Goal: Obtain resource: Obtain resource

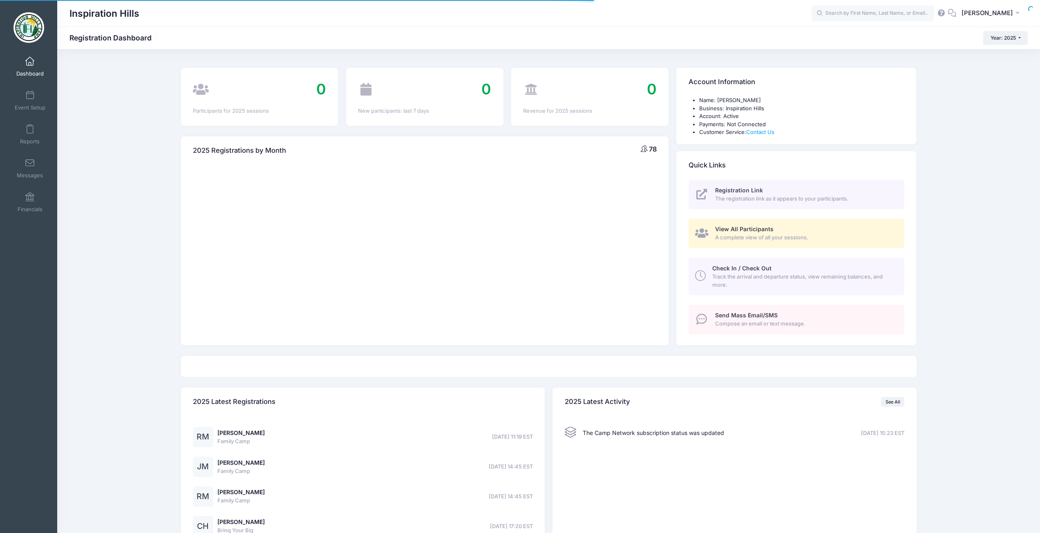
select select
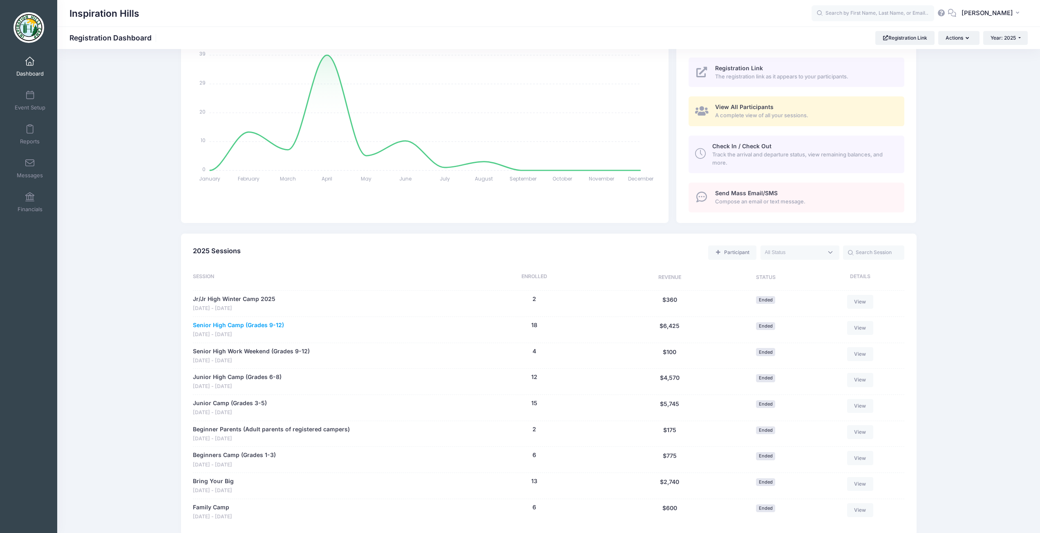
scroll to position [123, 0]
click at [263, 326] on link "Senior High Camp (Grades 9-12)" at bounding box center [238, 325] width 91 height 9
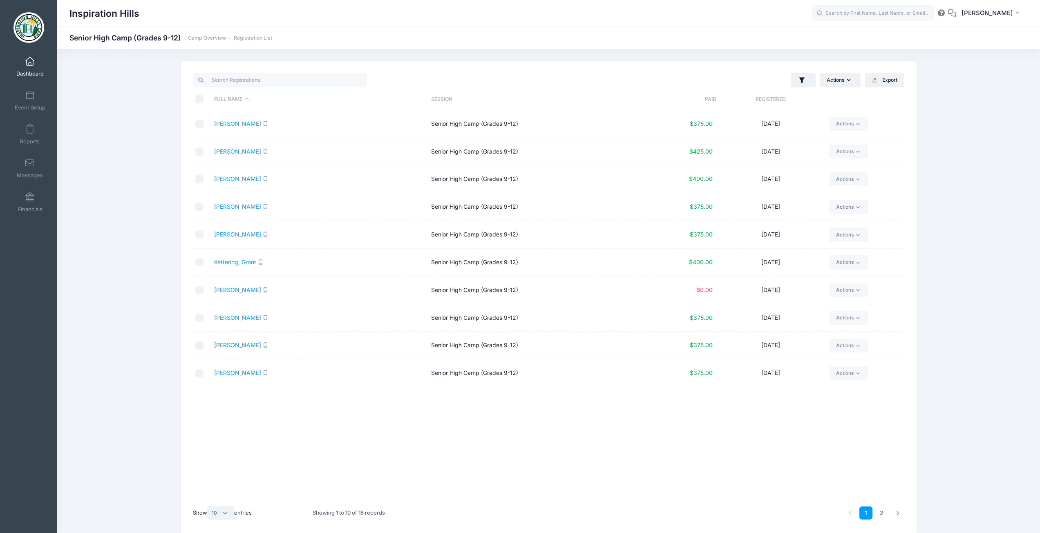
click at [227, 517] on select "All 10 25 50" at bounding box center [220, 513] width 27 height 14
select select "-1"
click at [208, 506] on select "All 10 25 50" at bounding box center [220, 513] width 27 height 14
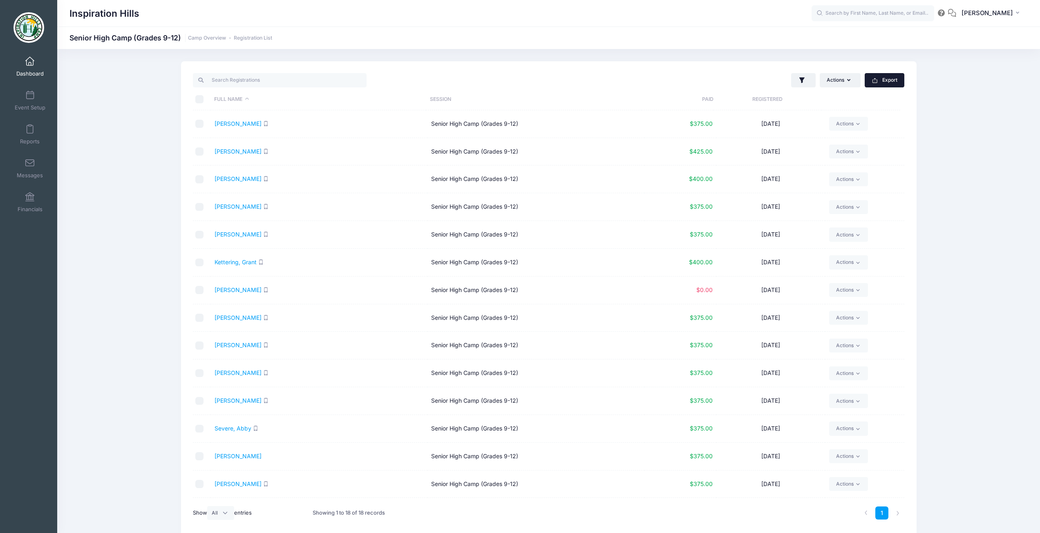
click at [897, 80] on button "Export" at bounding box center [884, 80] width 40 height 14
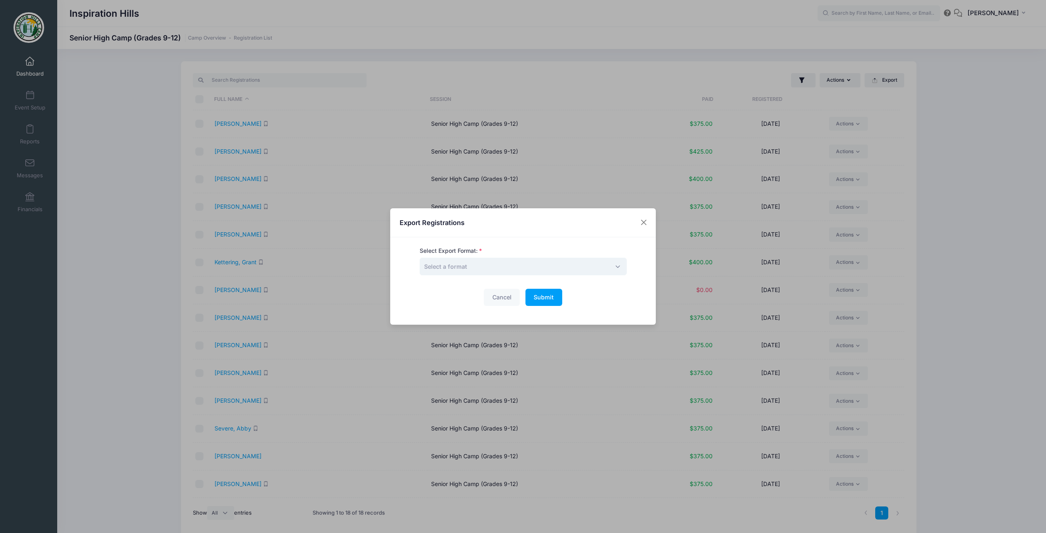
click at [500, 268] on span "Select a format" at bounding box center [523, 267] width 207 height 18
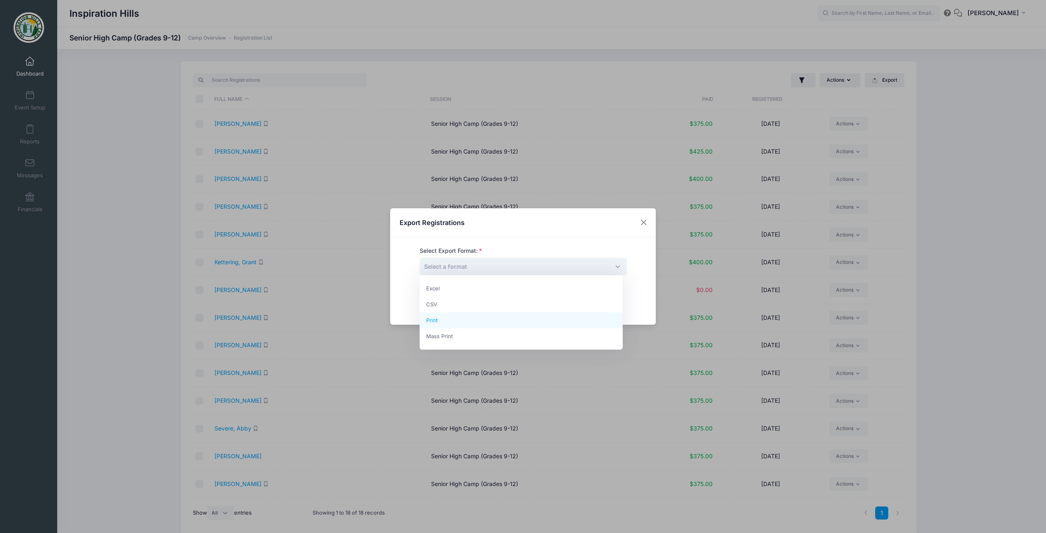
select select "print"
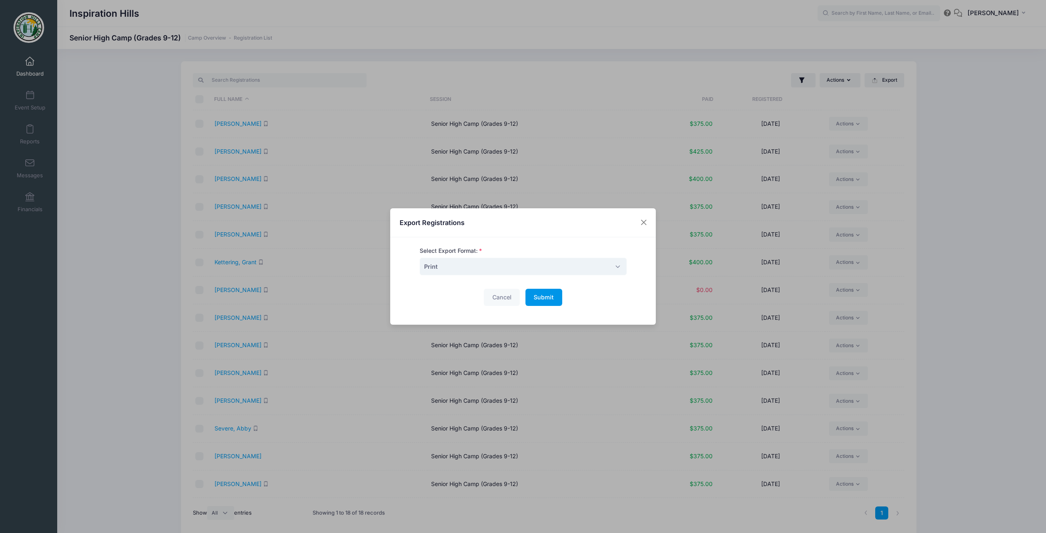
click at [540, 300] on span "Submit" at bounding box center [543, 297] width 20 height 7
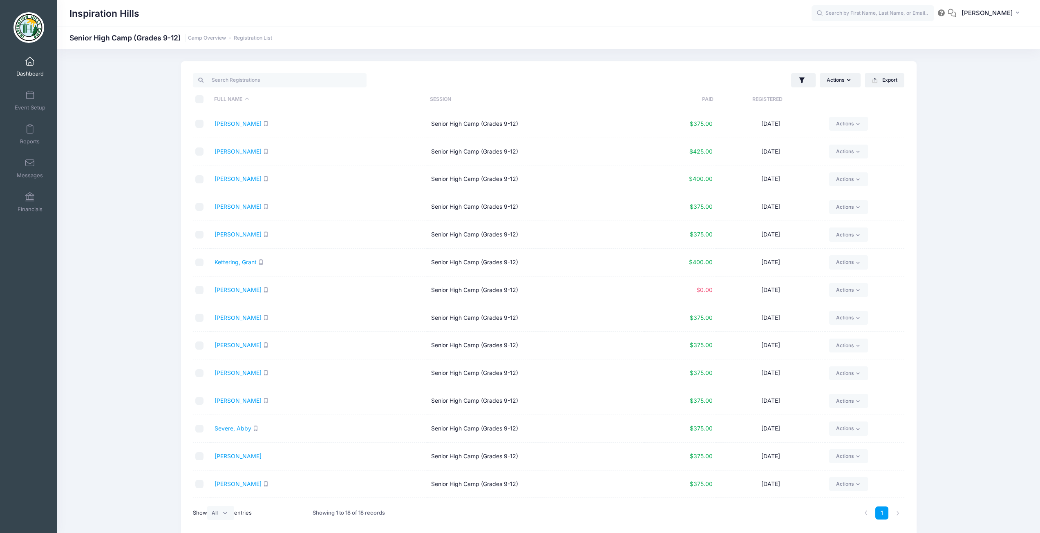
click at [22, 61] on link "Dashboard" at bounding box center [30, 66] width 39 height 29
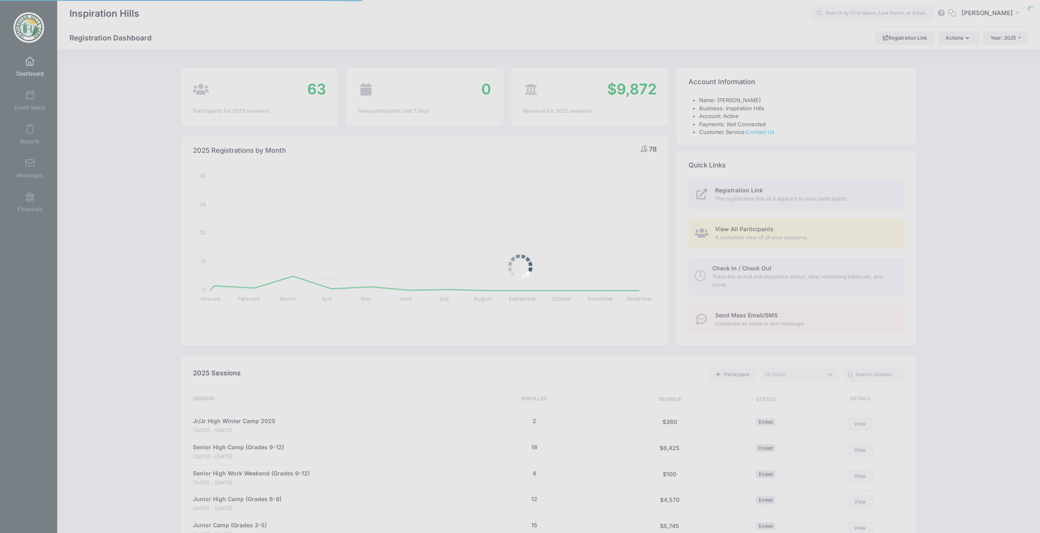
select select
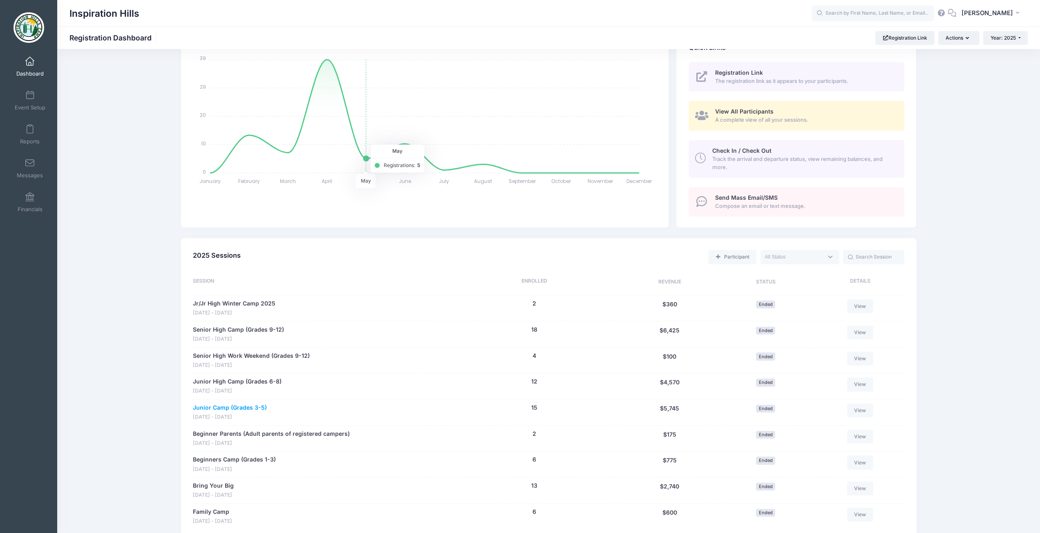
scroll to position [123, 0]
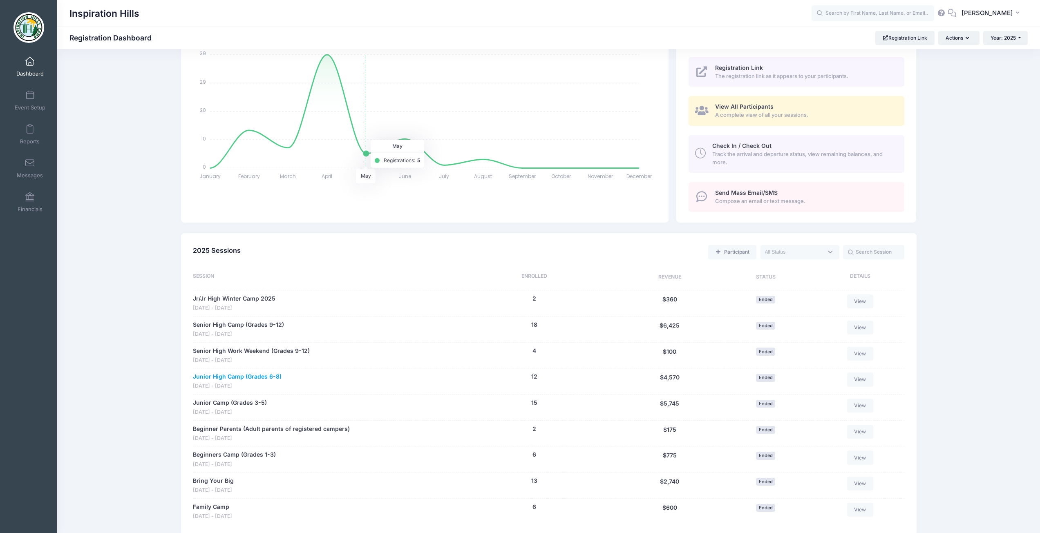
click at [263, 376] on link "Junior High Camp (Grades 6-8)" at bounding box center [237, 377] width 89 height 9
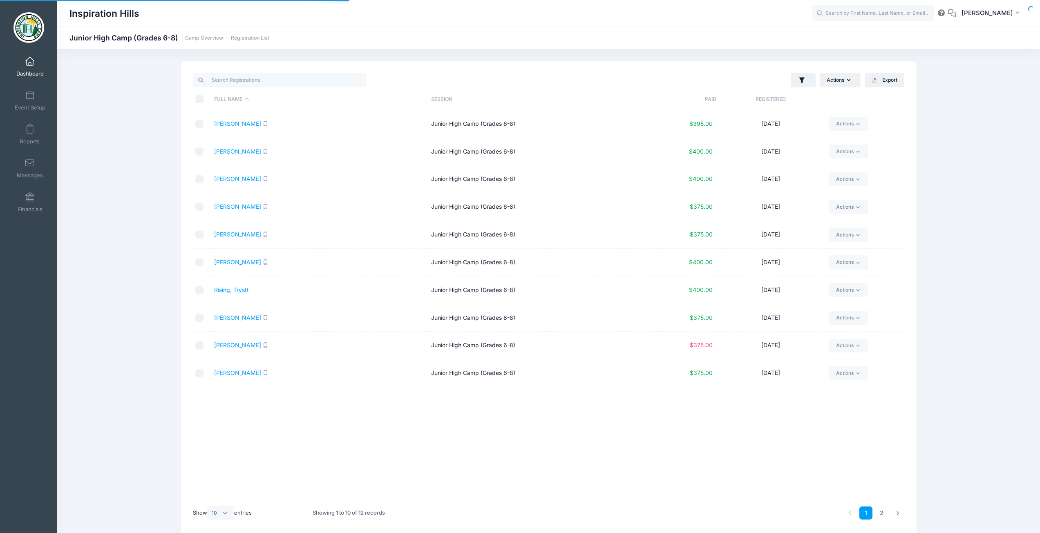
select select "10"
click at [896, 81] on button "Export" at bounding box center [884, 80] width 40 height 14
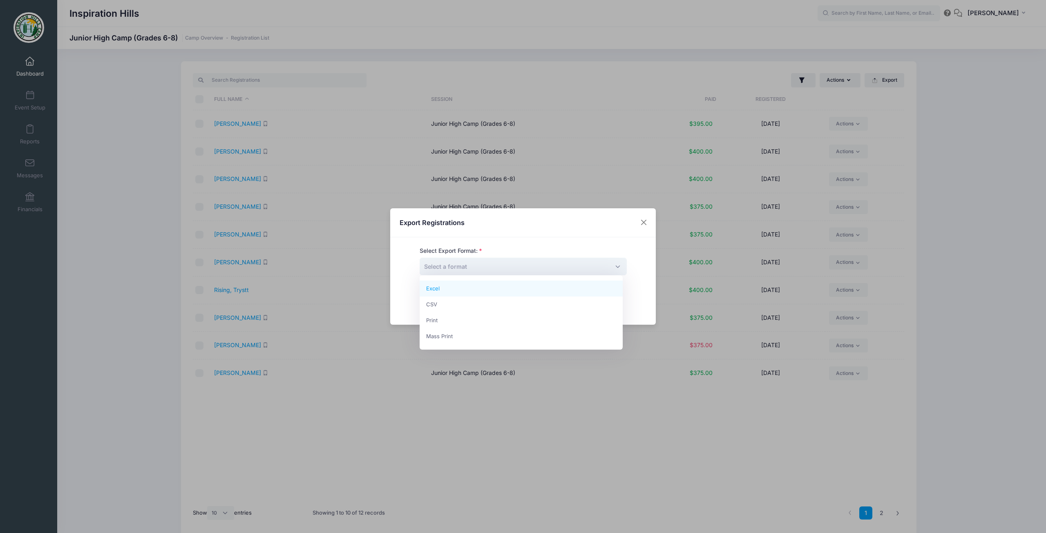
click at [583, 273] on span "Select a format" at bounding box center [523, 267] width 207 height 18
select select "print"
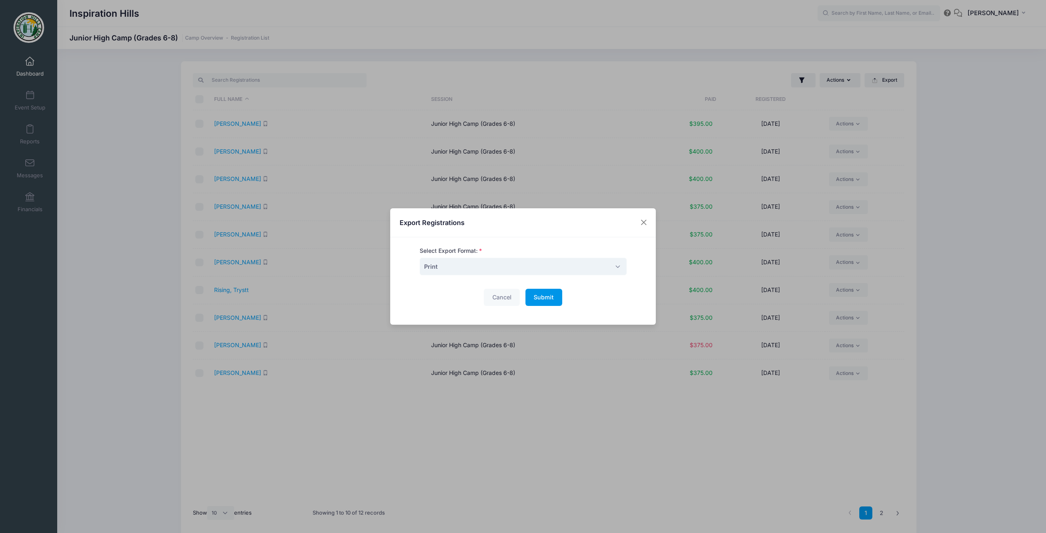
click at [549, 302] on button "Submit Please wait..." at bounding box center [543, 298] width 37 height 18
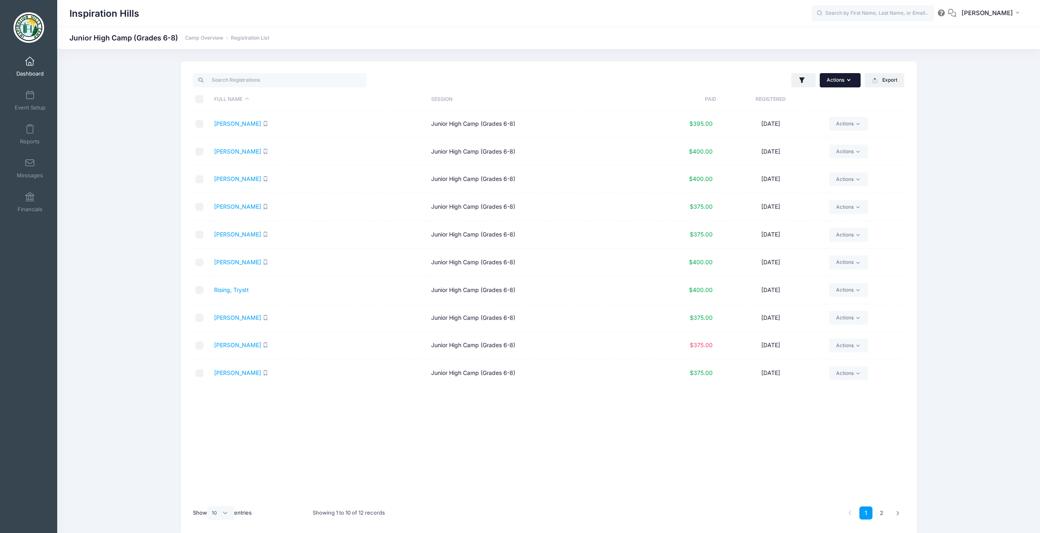
click at [841, 85] on button "Actions" at bounding box center [839, 80] width 41 height 14
click at [840, 83] on button "Actions" at bounding box center [839, 80] width 41 height 14
click at [31, 138] on span "Reports" at bounding box center [30, 141] width 20 height 7
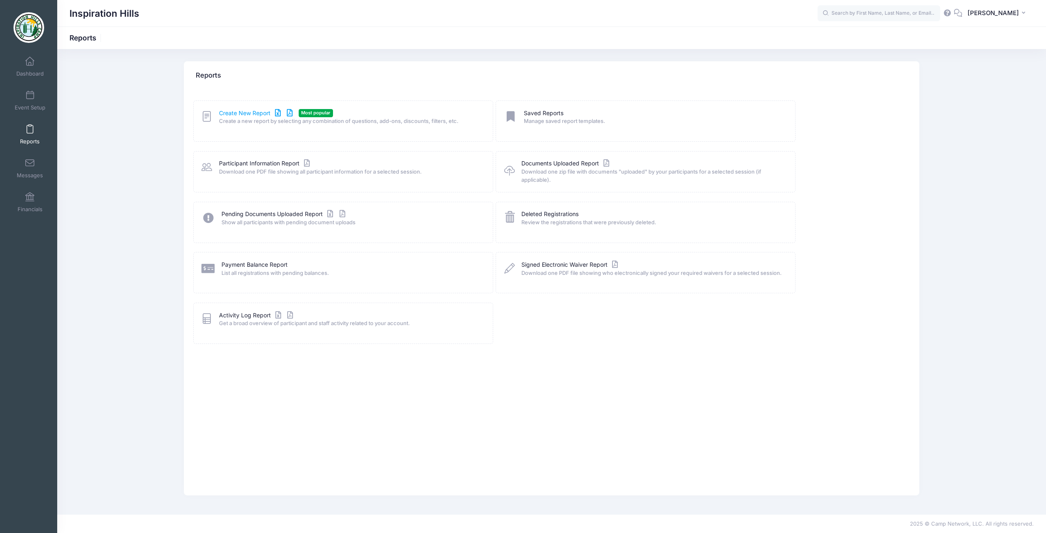
click at [234, 109] on link "Create New Report" at bounding box center [257, 113] width 76 height 9
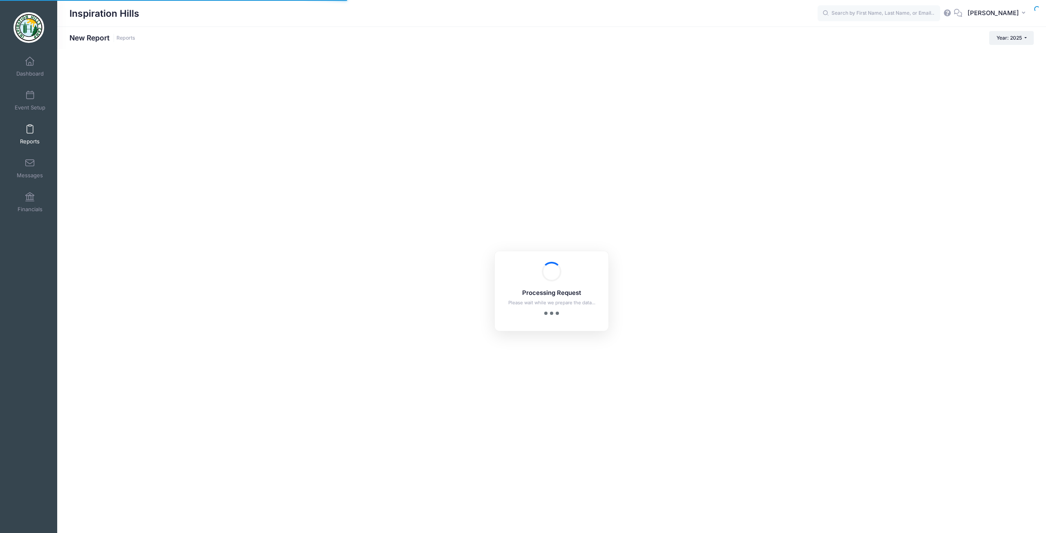
checkbox input "true"
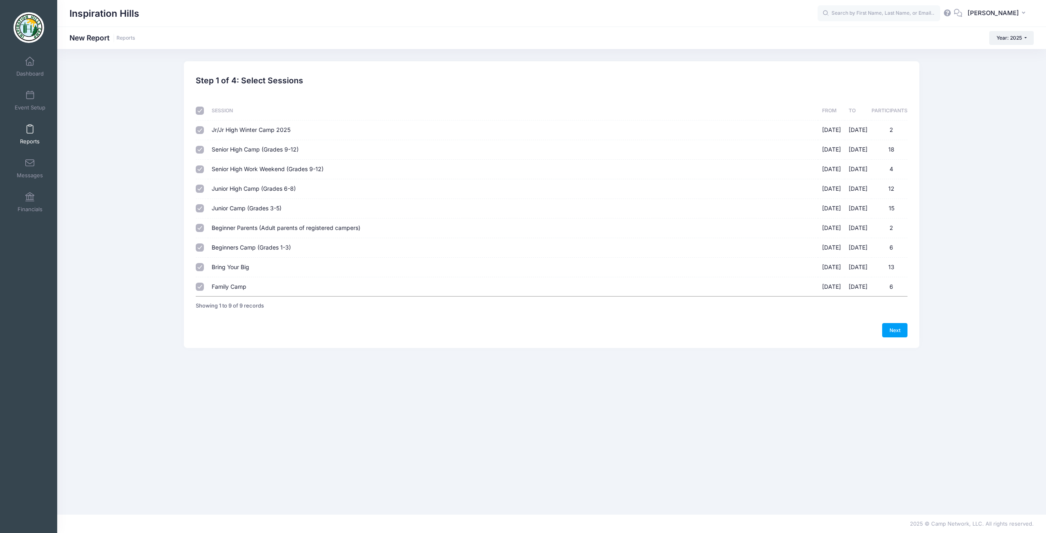
click at [201, 114] on input "checkbox" at bounding box center [200, 111] width 8 height 8
checkbox input "false"
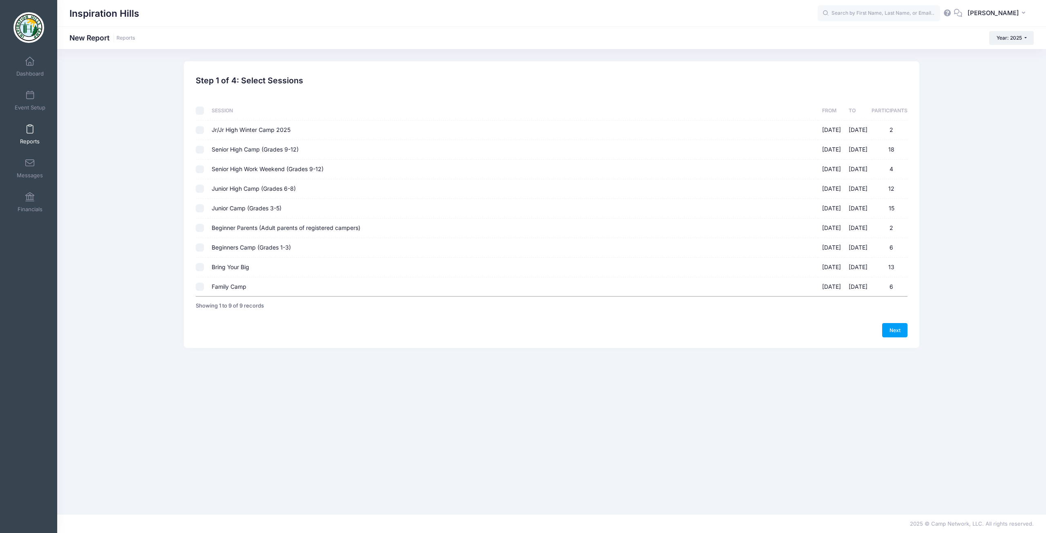
checkbox input "false"
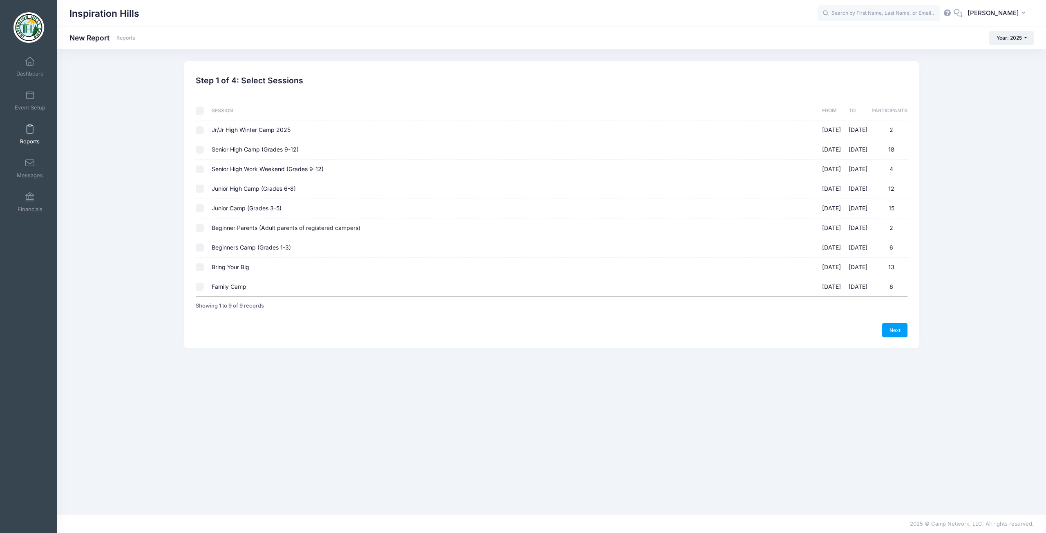
checkbox input "false"
click at [202, 154] on td at bounding box center [202, 150] width 12 height 20
click at [197, 151] on input "Senior High Camp (Grades 9-12) 06/08/2025 - 06/13/2025 18" at bounding box center [200, 150] width 8 height 8
checkbox input "true"
click at [888, 331] on link "Next" at bounding box center [894, 330] width 25 height 14
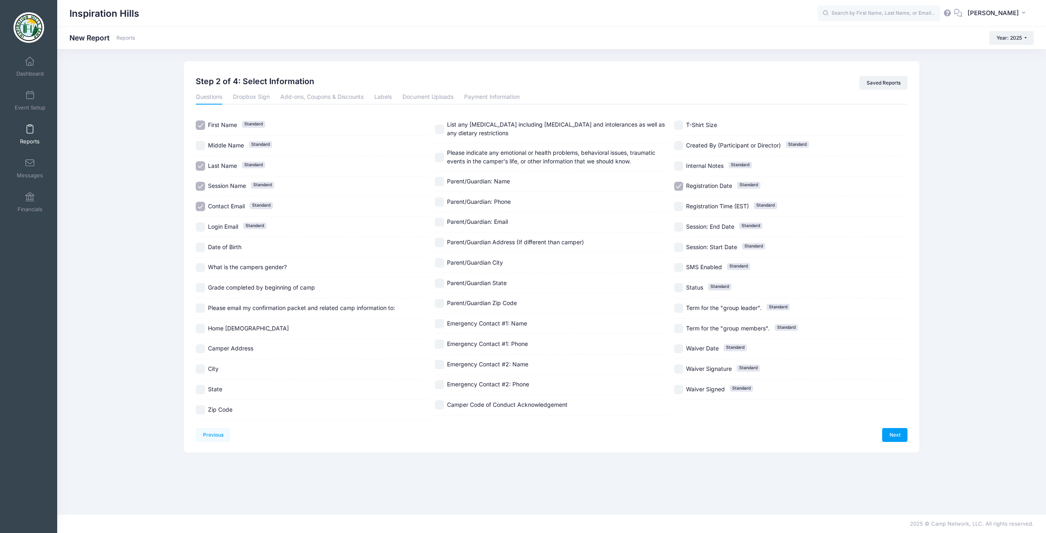
click at [201, 328] on input "Home [DEMOGRAPHIC_DATA]" at bounding box center [200, 328] width 9 height 9
checkbox input "true"
click at [679, 185] on input "Registration Date Standard" at bounding box center [678, 186] width 9 height 9
checkbox input "false"
click at [901, 437] on link "Next" at bounding box center [894, 435] width 25 height 14
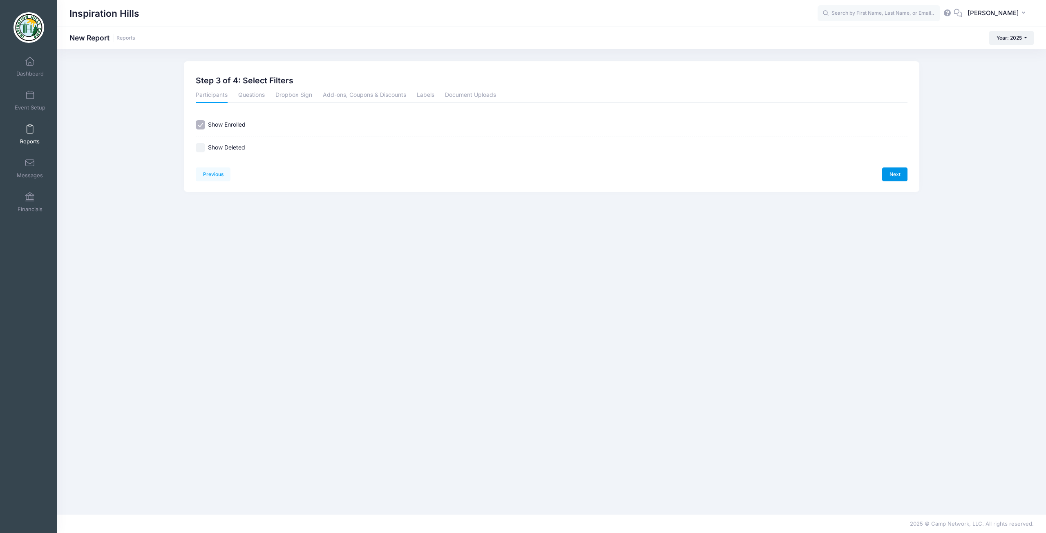
click at [888, 176] on link "Next" at bounding box center [894, 174] width 25 height 14
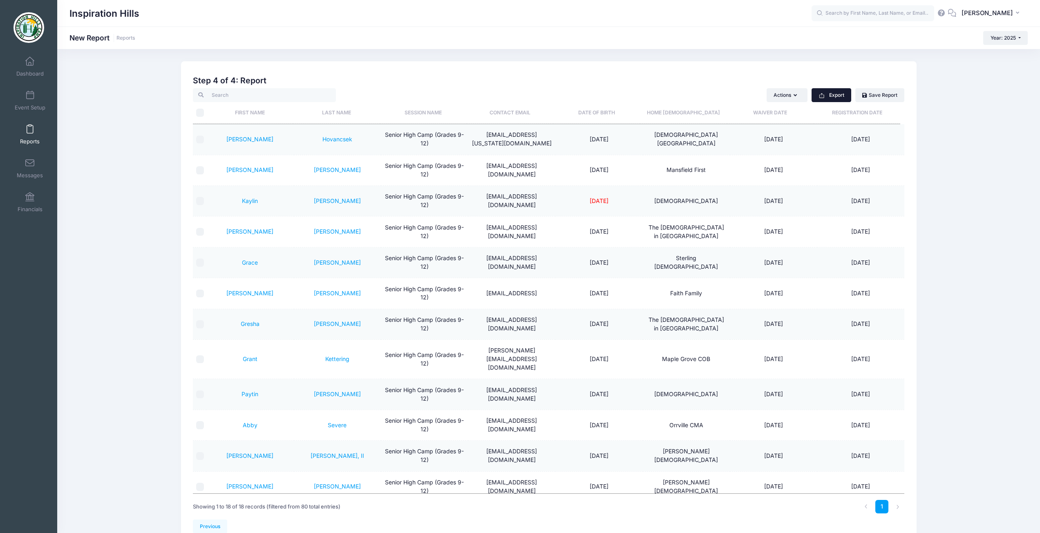
click at [822, 96] on icon "button" at bounding box center [821, 95] width 7 height 7
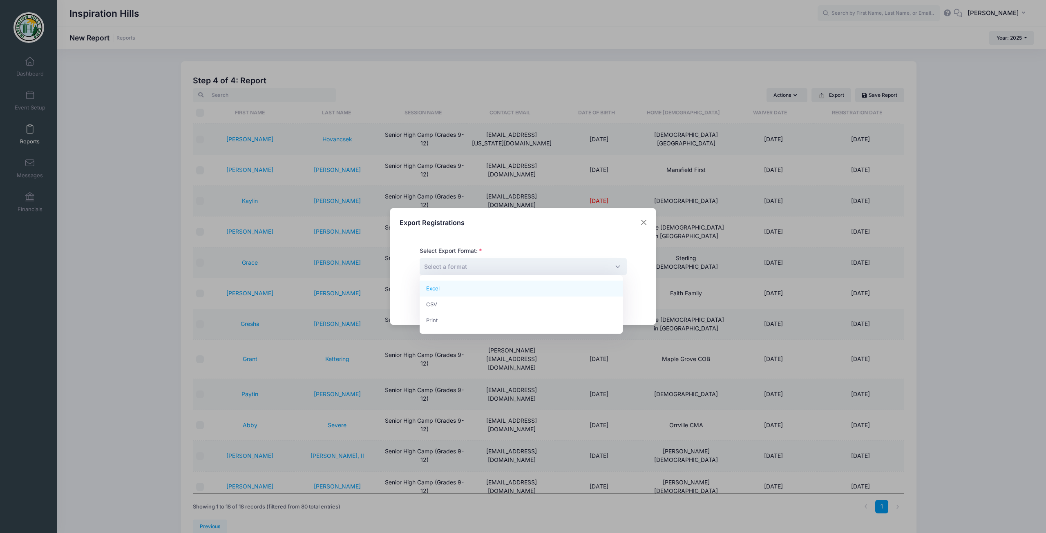
click at [520, 270] on span "Select a format" at bounding box center [523, 267] width 207 height 18
select select "print"
click at [538, 297] on span "Submit" at bounding box center [543, 297] width 20 height 7
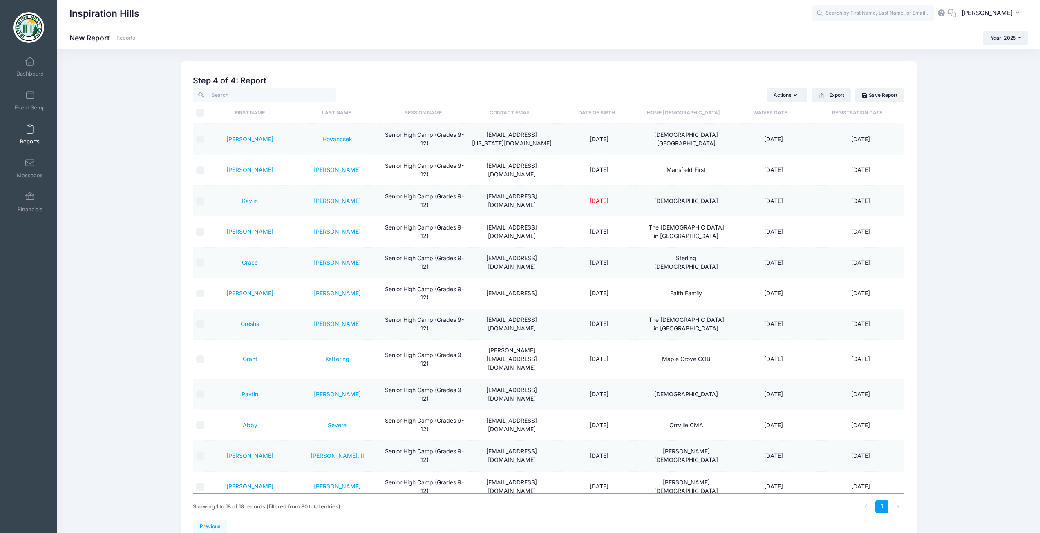
click at [30, 132] on span at bounding box center [30, 129] width 0 height 9
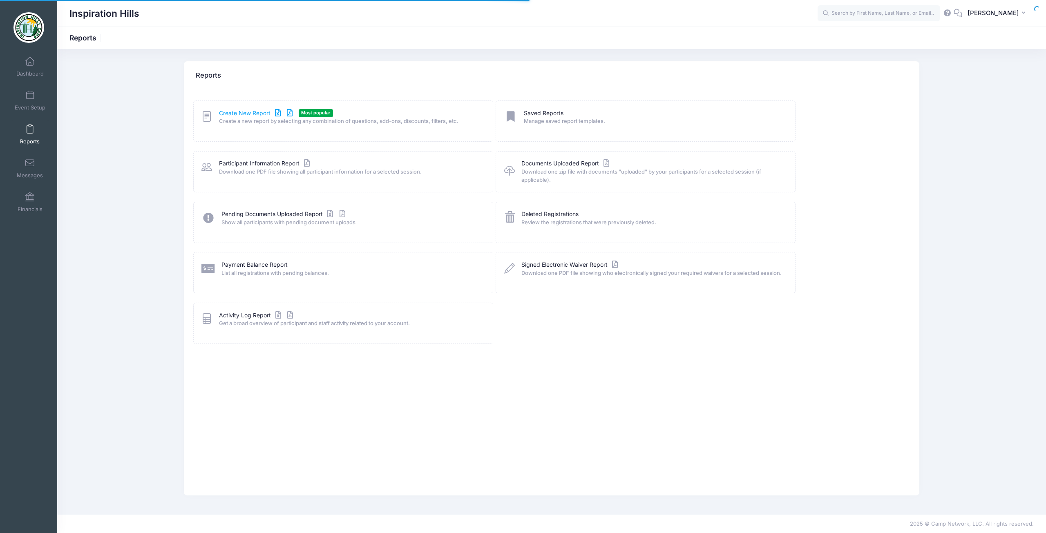
click at [227, 114] on link "Create New Report" at bounding box center [257, 113] width 76 height 9
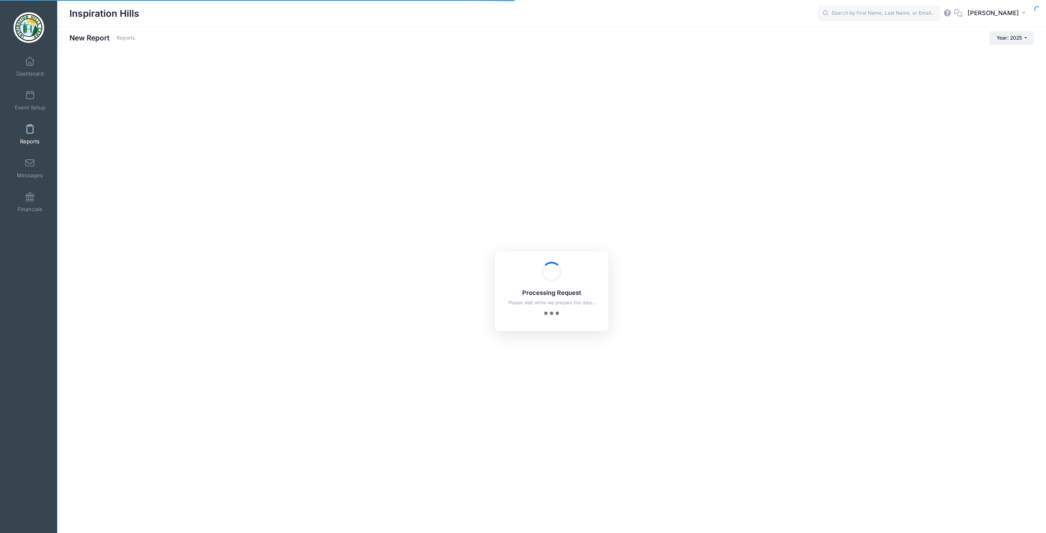
checkbox input "true"
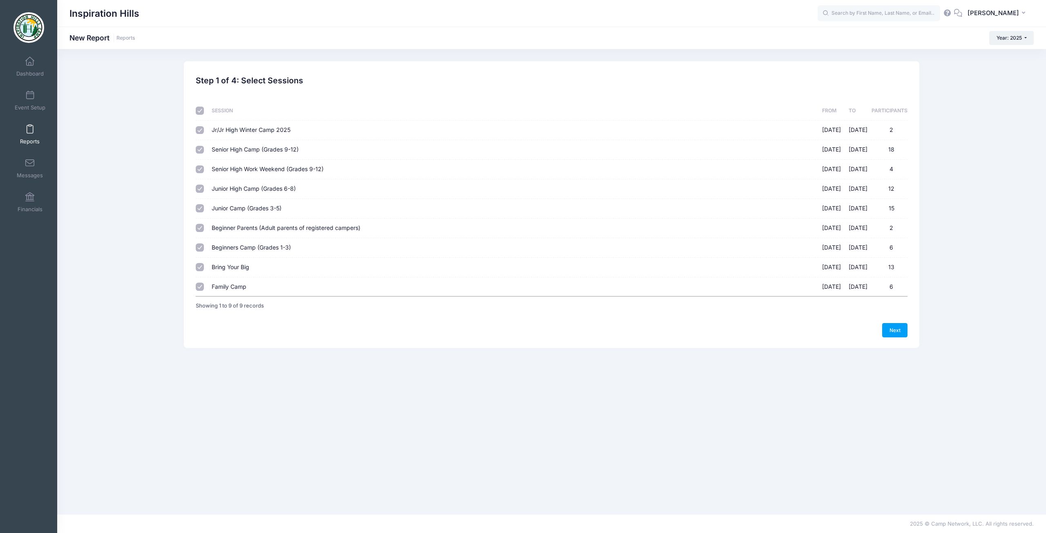
click at [201, 112] on input "checkbox" at bounding box center [200, 111] width 8 height 8
checkbox input "false"
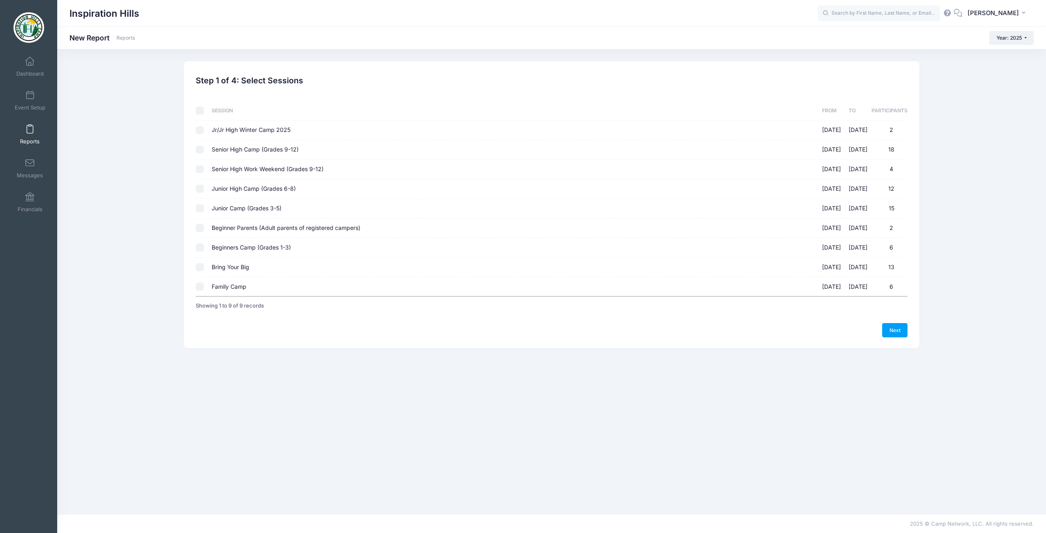
checkbox input "false"
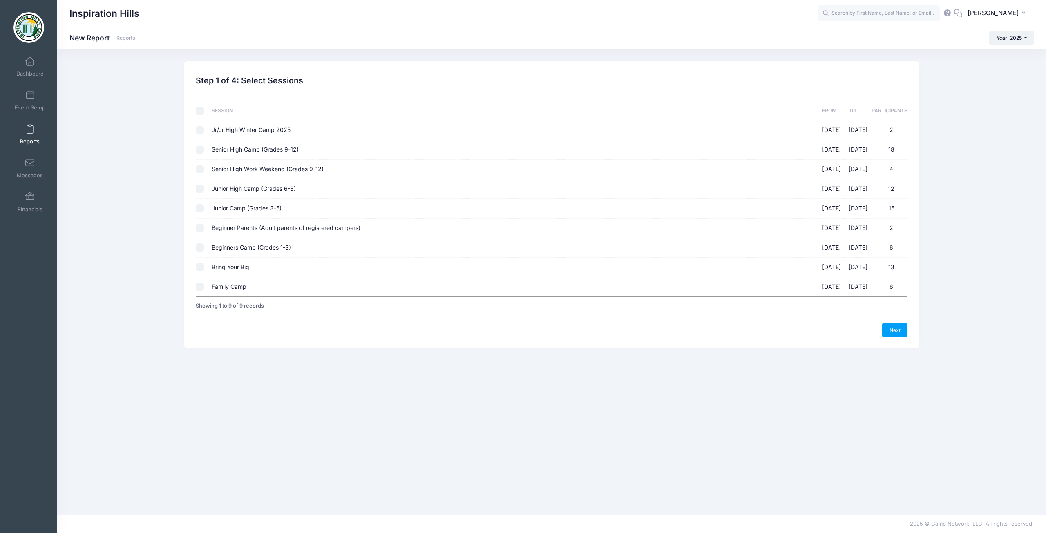
checkbox input "false"
click at [201, 192] on input "Junior High Camp (Grades 6-8) 06/15/2025 - 06/20/2025 12" at bounding box center [200, 189] width 8 height 8
checkbox input "true"
click at [902, 334] on link "Next" at bounding box center [894, 330] width 25 height 14
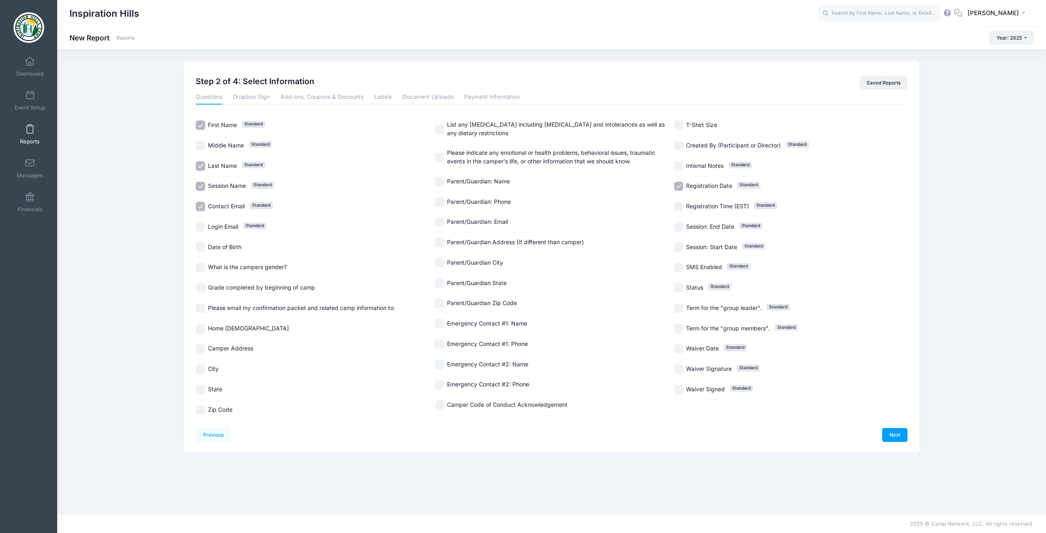
click at [678, 184] on input "Registration Date Standard" at bounding box center [678, 186] width 9 height 9
checkbox input "false"
click at [203, 327] on input "Home Church" at bounding box center [200, 328] width 9 height 9
checkbox input "true"
click at [895, 436] on link "Next" at bounding box center [894, 435] width 25 height 14
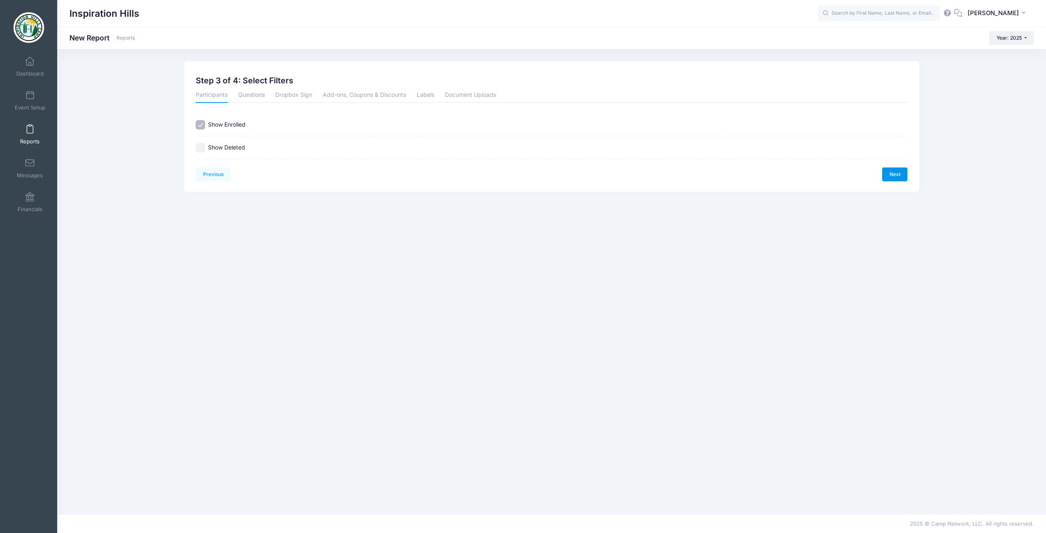
click at [900, 174] on link "Next" at bounding box center [894, 174] width 25 height 14
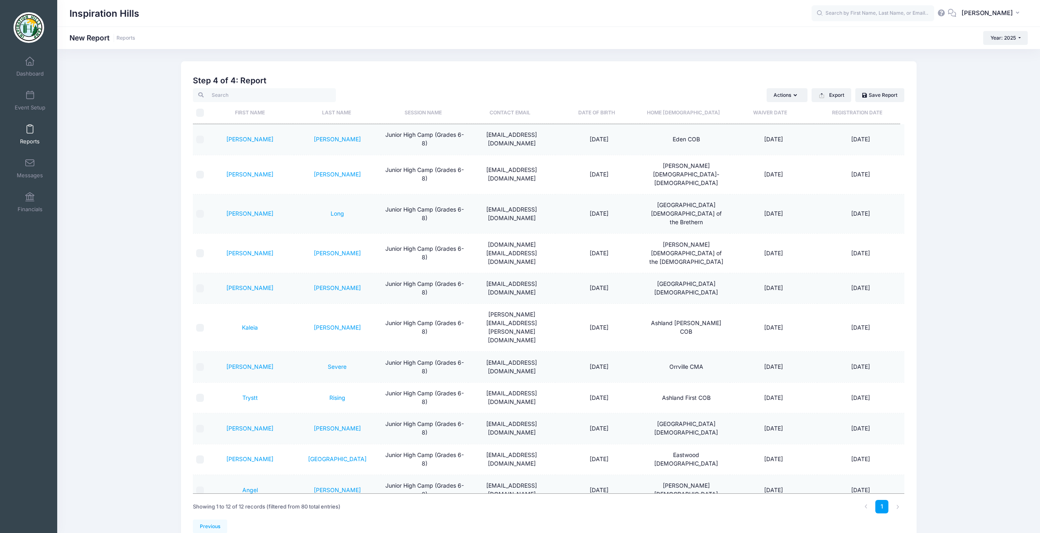
click at [833, 86] on div "Step 4 of 4: Report Actions Send Email Send Document Upload Reminder Request Ad…" at bounding box center [549, 298] width 712 height 444
click at [832, 94] on button "Export" at bounding box center [831, 95] width 40 height 14
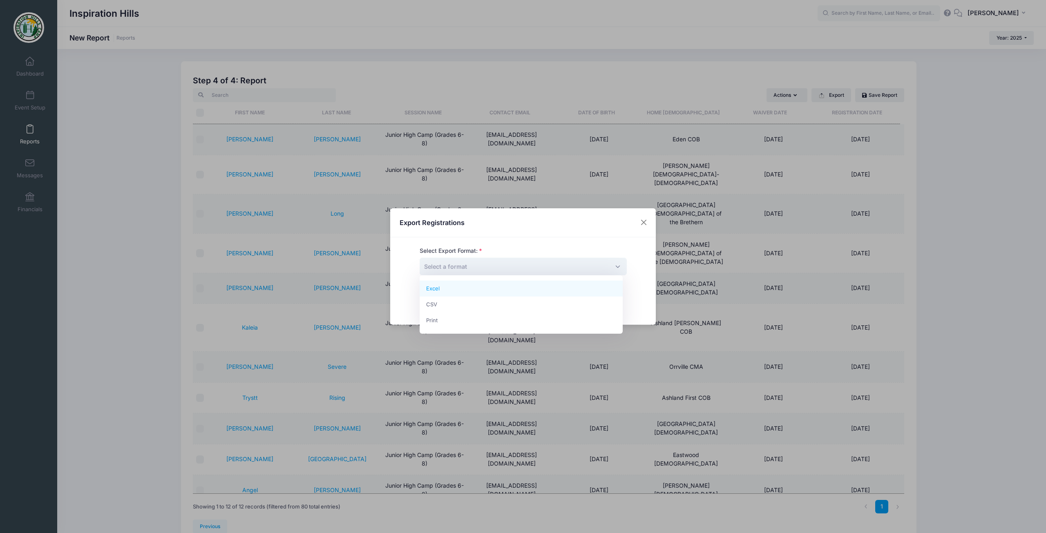
click at [495, 266] on span "Select a format" at bounding box center [523, 267] width 207 height 18
select select "print"
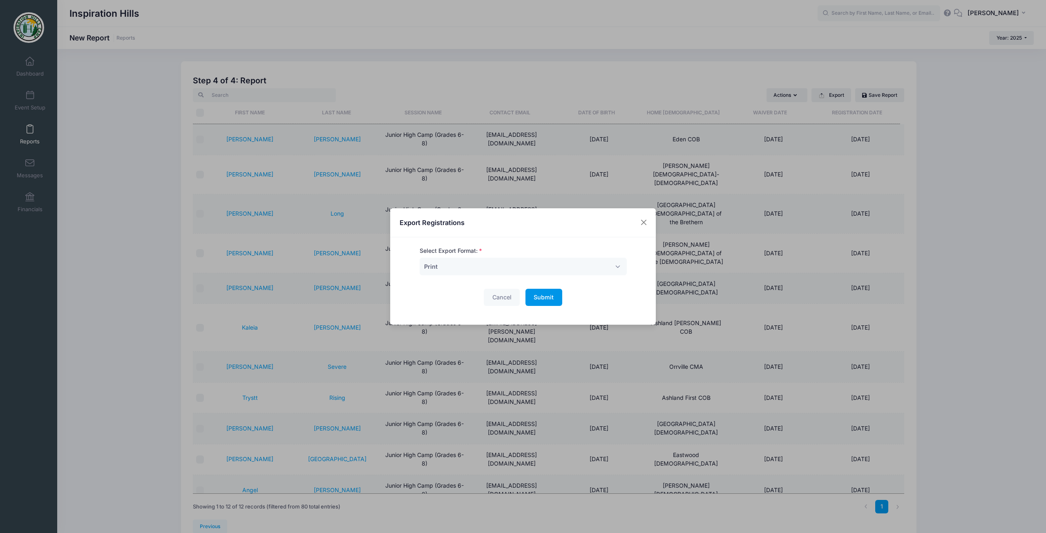
click at [529, 297] on button "Submit Please wait..." at bounding box center [543, 298] width 37 height 18
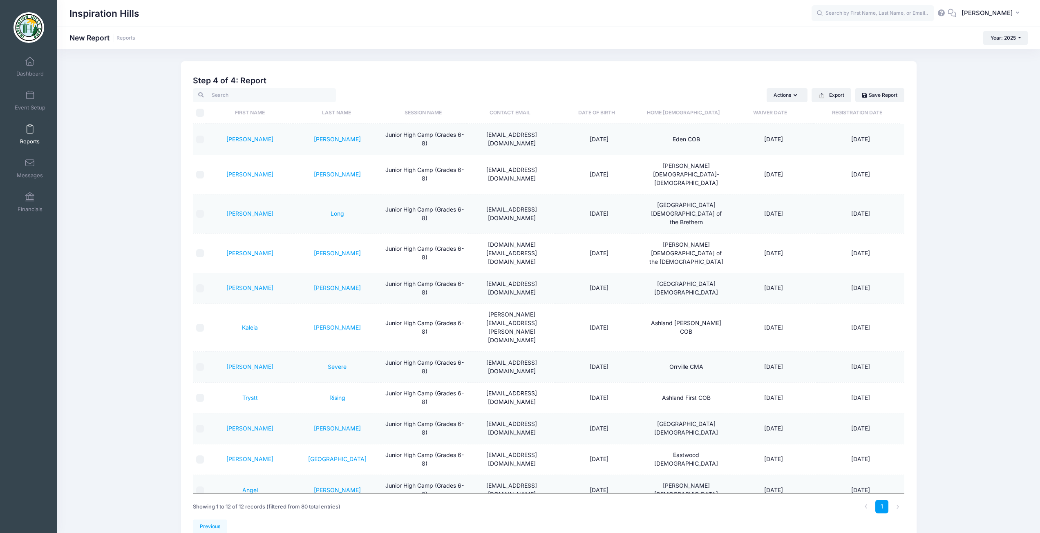
click at [30, 129] on span at bounding box center [30, 129] width 0 height 9
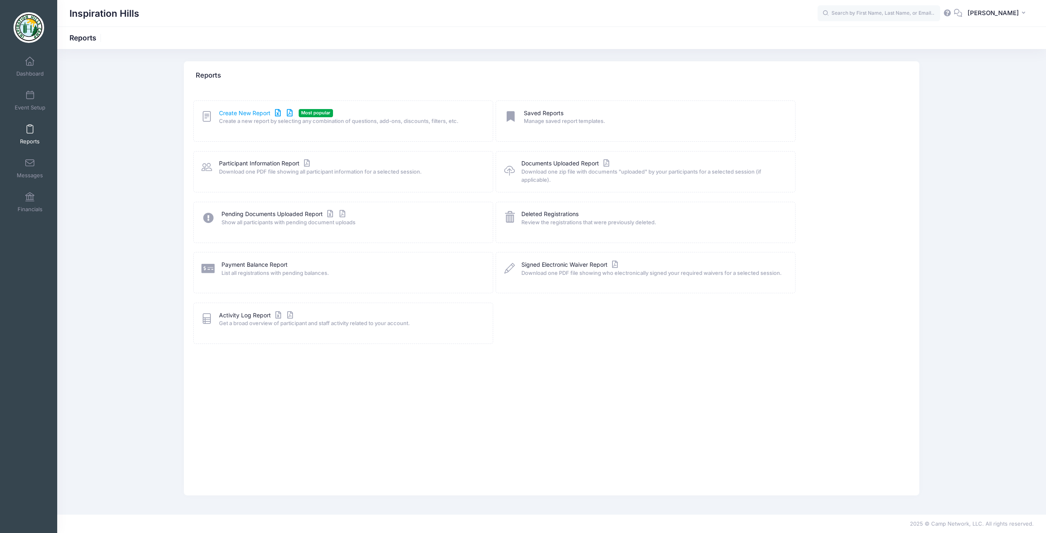
click at [242, 109] on link "Create New Report" at bounding box center [257, 113] width 76 height 9
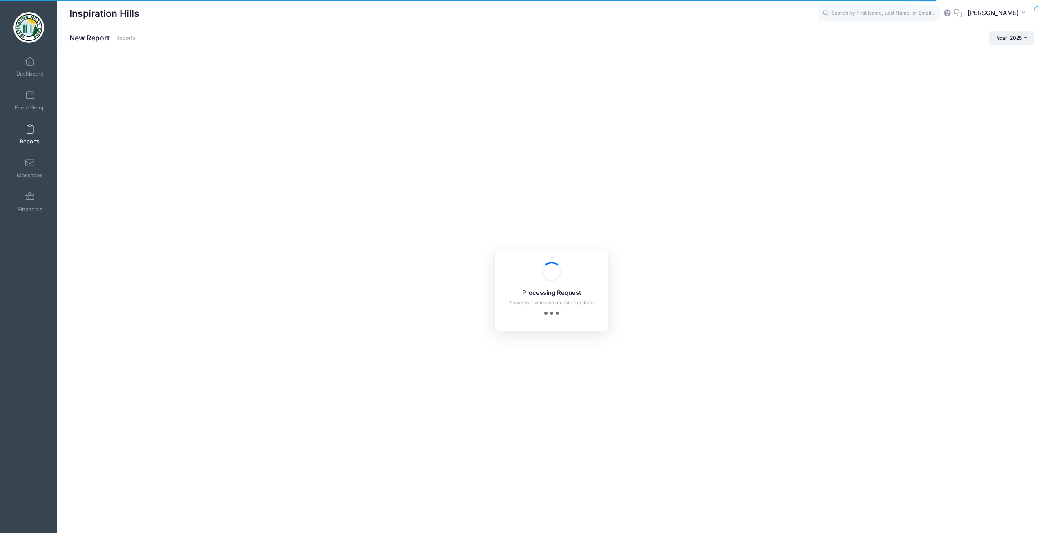
checkbox input "true"
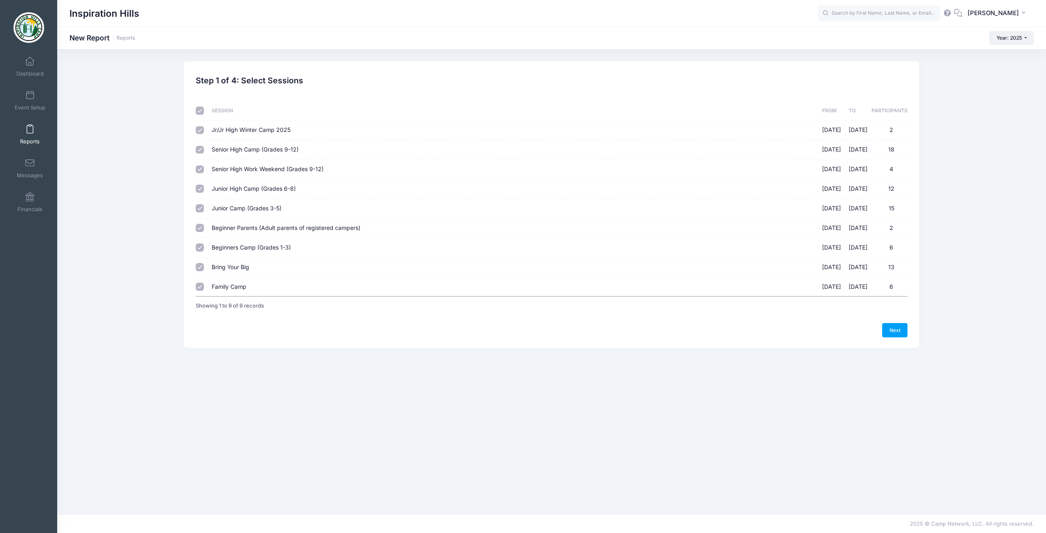
click at [199, 111] on input "checkbox" at bounding box center [200, 111] width 8 height 8
checkbox input "false"
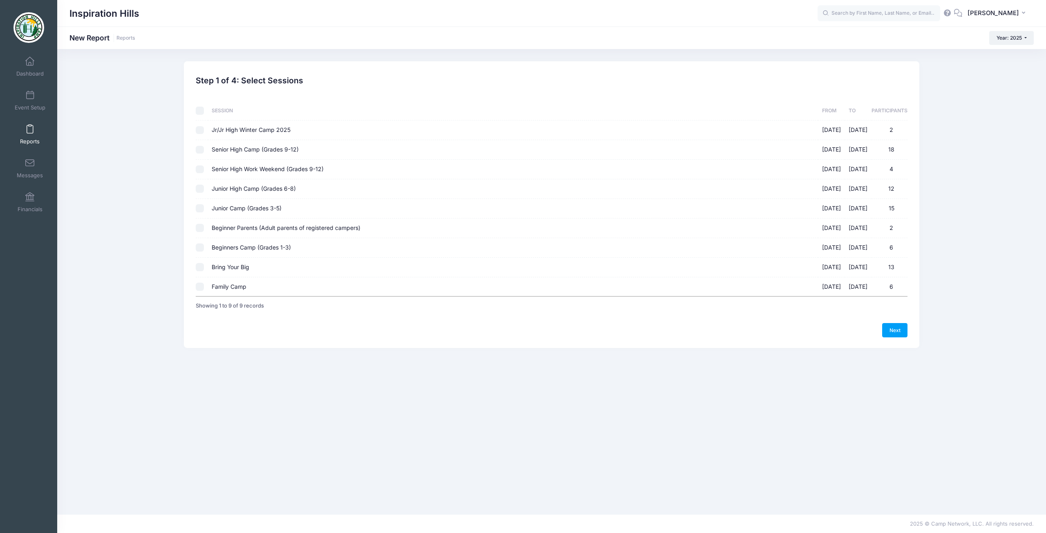
checkbox input "false"
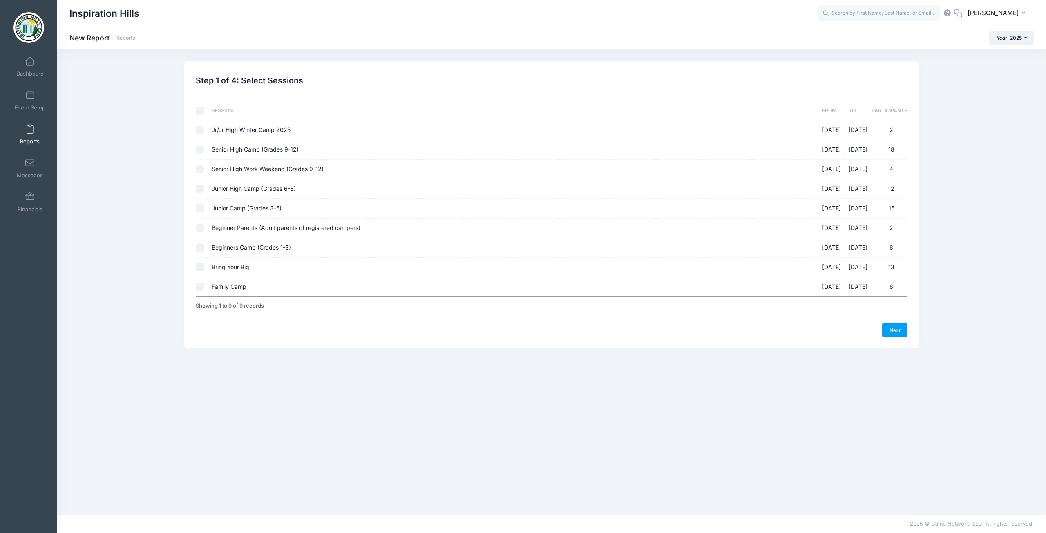
checkbox input "false"
click at [201, 207] on input "Junior Camp (Grades 3-5) 07/06/2025 - 07/11/2025 15" at bounding box center [200, 208] width 8 height 8
checkbox input "true"
click at [898, 335] on link "Next" at bounding box center [894, 330] width 25 height 14
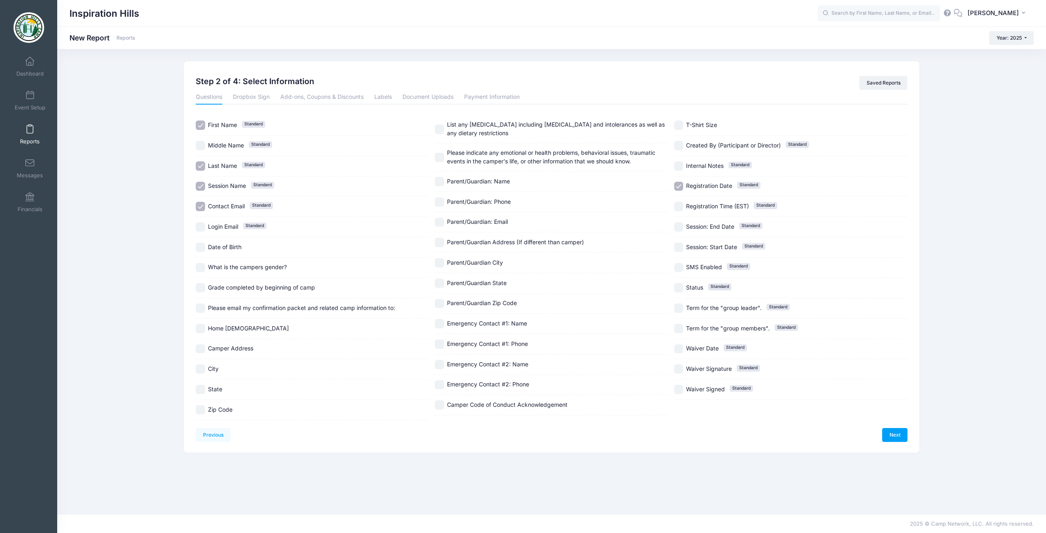
click at [681, 186] on input "Registration Date Standard" at bounding box center [678, 186] width 9 height 9
checkbox input "false"
click at [200, 329] on input "Home [DEMOGRAPHIC_DATA]" at bounding box center [200, 328] width 9 height 9
checkbox input "true"
click at [900, 437] on link "Next" at bounding box center [894, 435] width 25 height 14
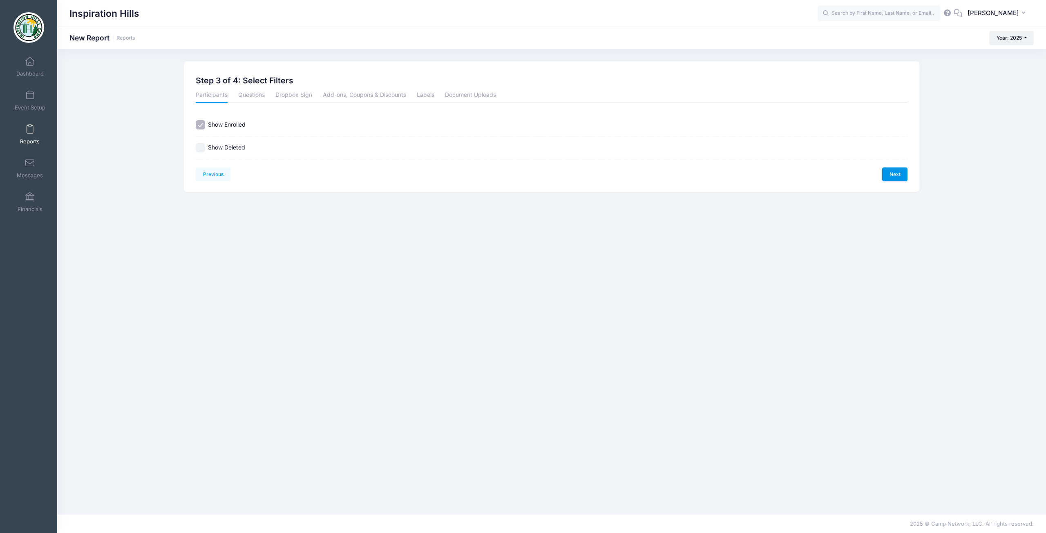
click at [898, 170] on link "Next" at bounding box center [894, 174] width 25 height 14
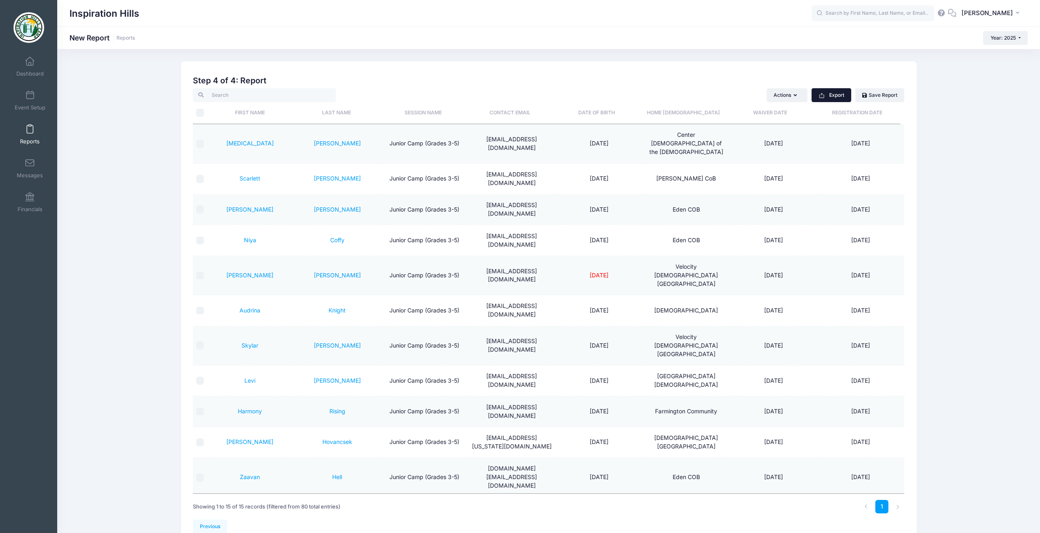
click at [835, 98] on button "Export" at bounding box center [831, 95] width 40 height 14
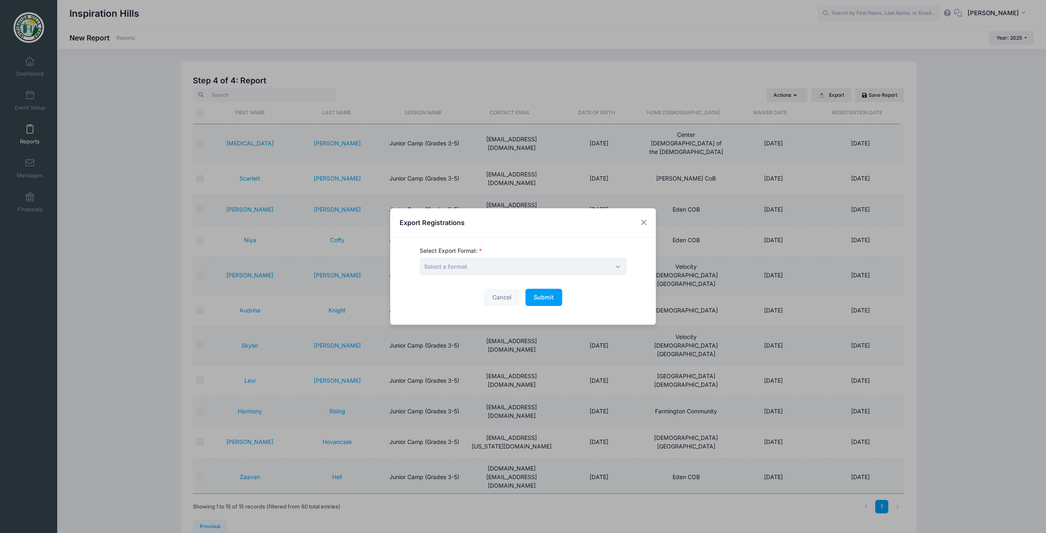
click at [544, 269] on span "Select a format" at bounding box center [523, 267] width 207 height 18
select select "print"
click at [533, 292] on button "Submit Please wait..." at bounding box center [543, 298] width 37 height 18
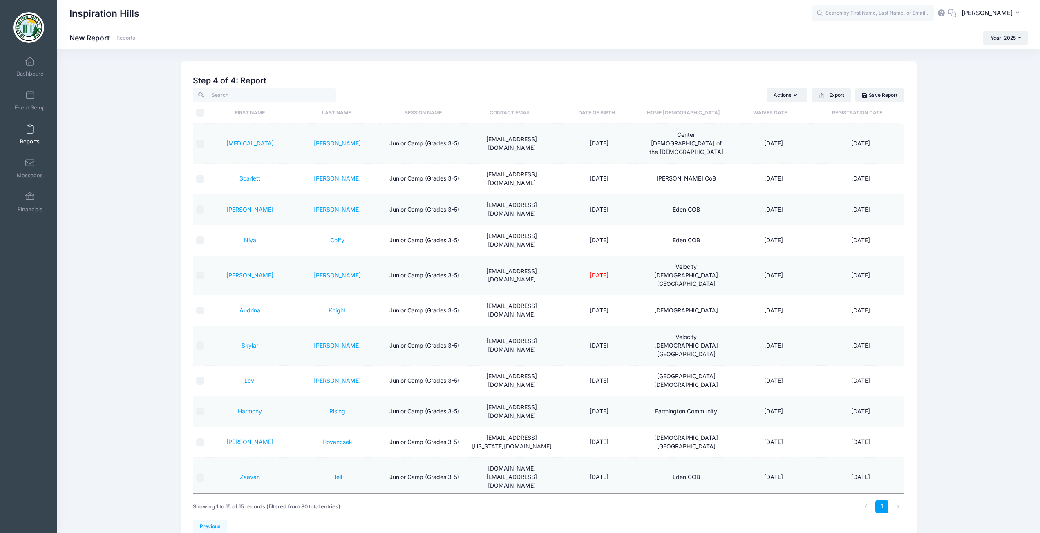
click at [27, 134] on link "Reports" at bounding box center [30, 134] width 39 height 29
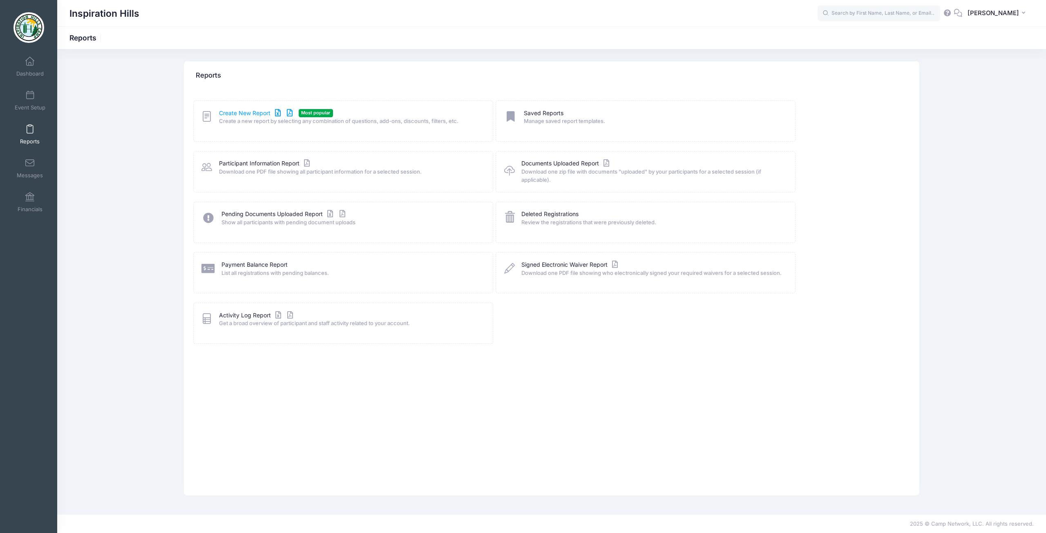
click at [237, 110] on link "Create New Report" at bounding box center [257, 113] width 76 height 9
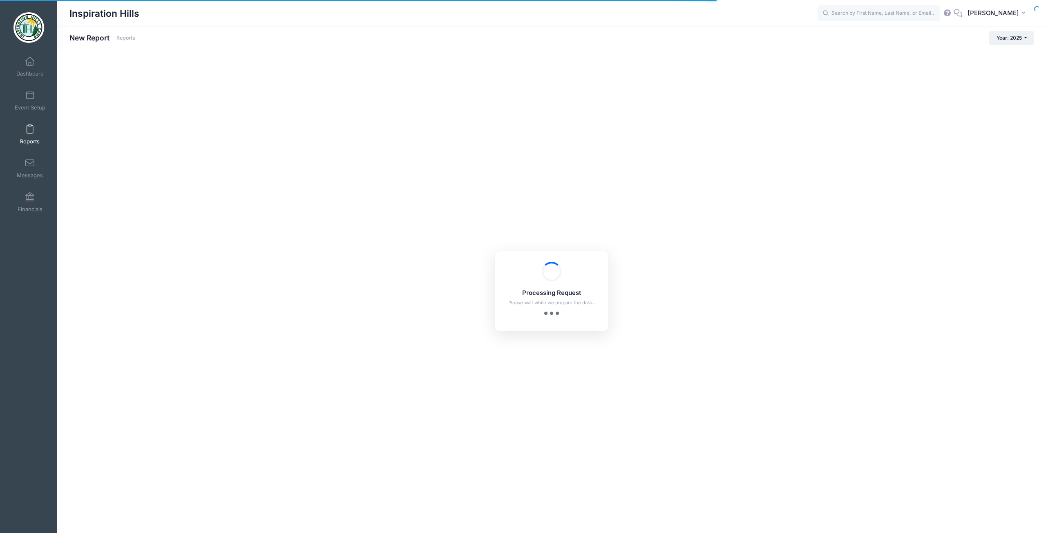
checkbox input "true"
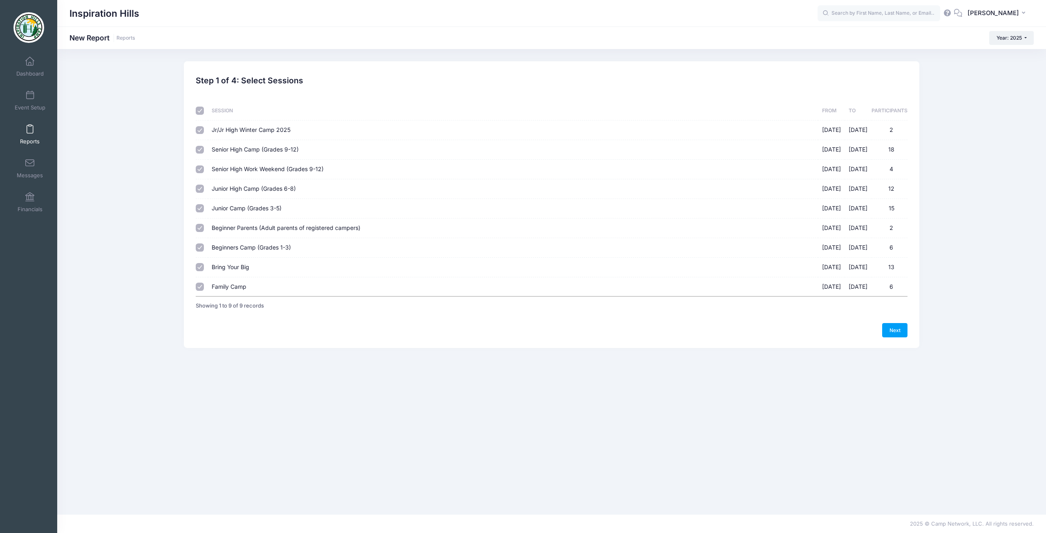
click at [199, 109] on input "checkbox" at bounding box center [200, 111] width 8 height 8
checkbox input "false"
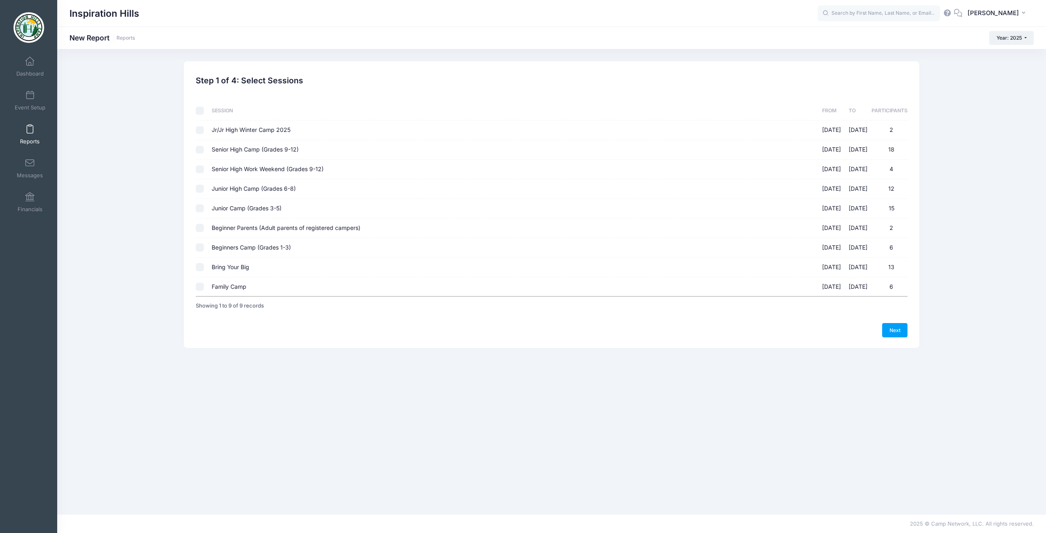
checkbox input "false"
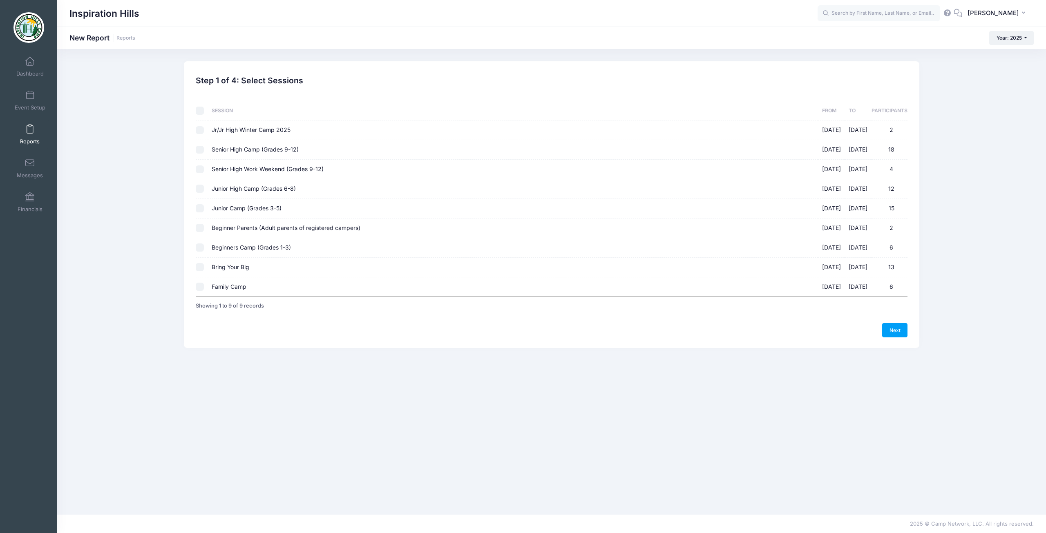
checkbox input "false"
click at [197, 250] on input "Beginners Camp (Grades 1-3) 07/13/2025 - 07/15/2025 6" at bounding box center [200, 247] width 8 height 8
checkbox input "true"
click at [199, 225] on input "Beginner Parents (Adult parents of registered campers) 07/13/2025 - 07/15/2025 2" at bounding box center [200, 228] width 8 height 8
checkbox input "true"
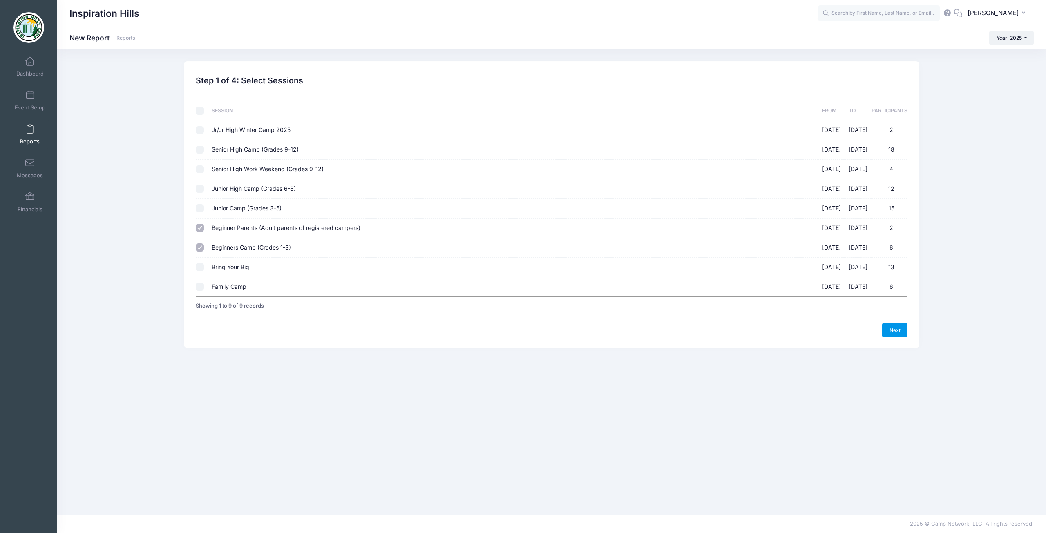
click at [902, 335] on link "Next" at bounding box center [894, 330] width 25 height 14
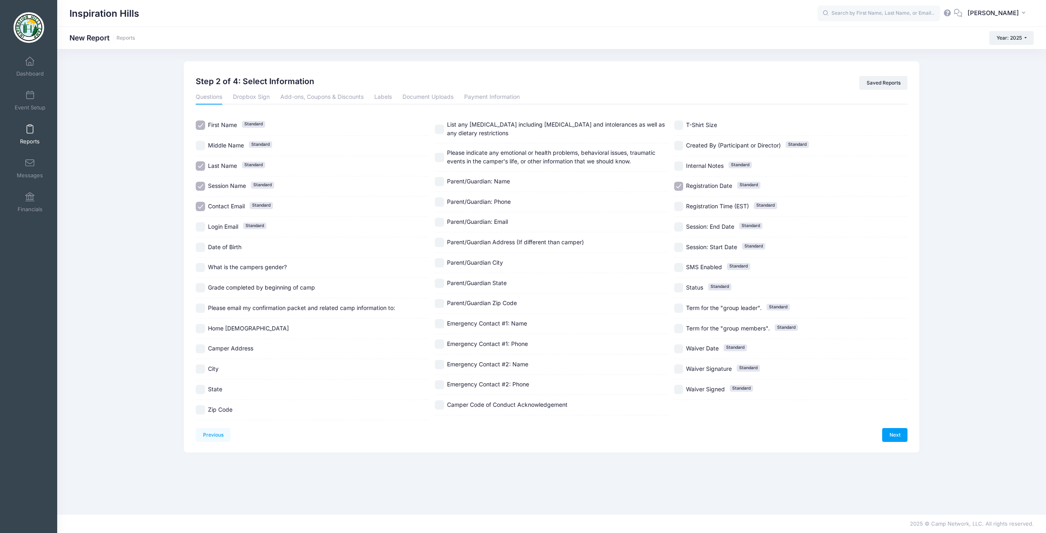
click at [200, 330] on input "Home [DEMOGRAPHIC_DATA]" at bounding box center [200, 328] width 9 height 9
checkbox input "true"
click at [674, 189] on input "Registration Date Standard" at bounding box center [678, 186] width 9 height 9
checkbox input "false"
click at [896, 435] on link "Next" at bounding box center [894, 435] width 25 height 14
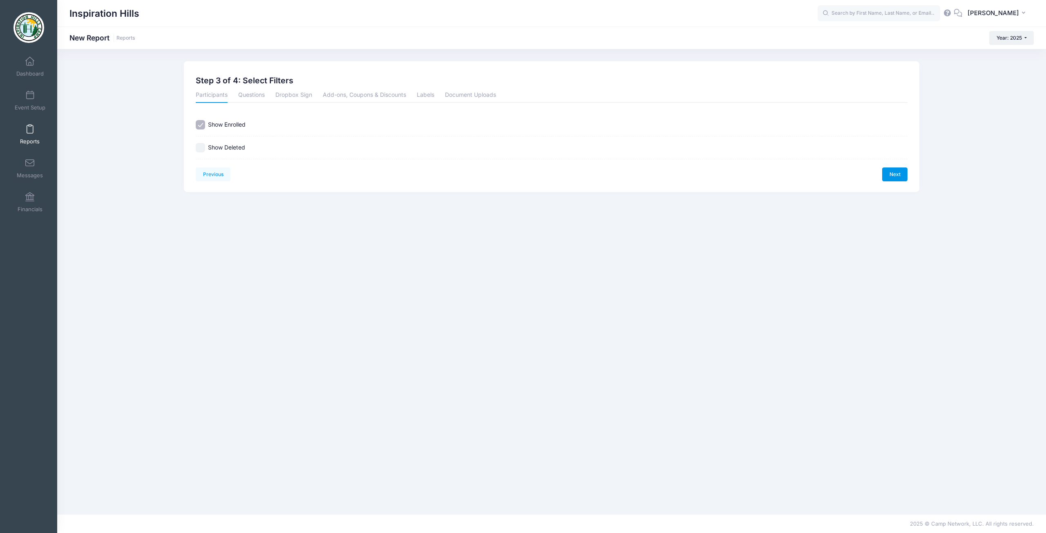
click at [894, 173] on link "Next" at bounding box center [894, 174] width 25 height 14
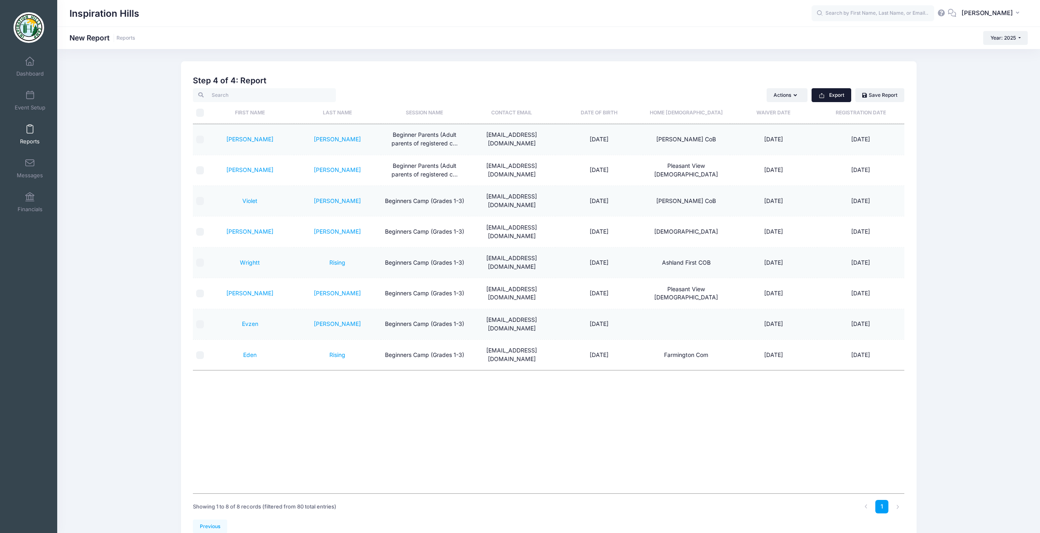
click at [826, 89] on button "Export" at bounding box center [831, 95] width 40 height 14
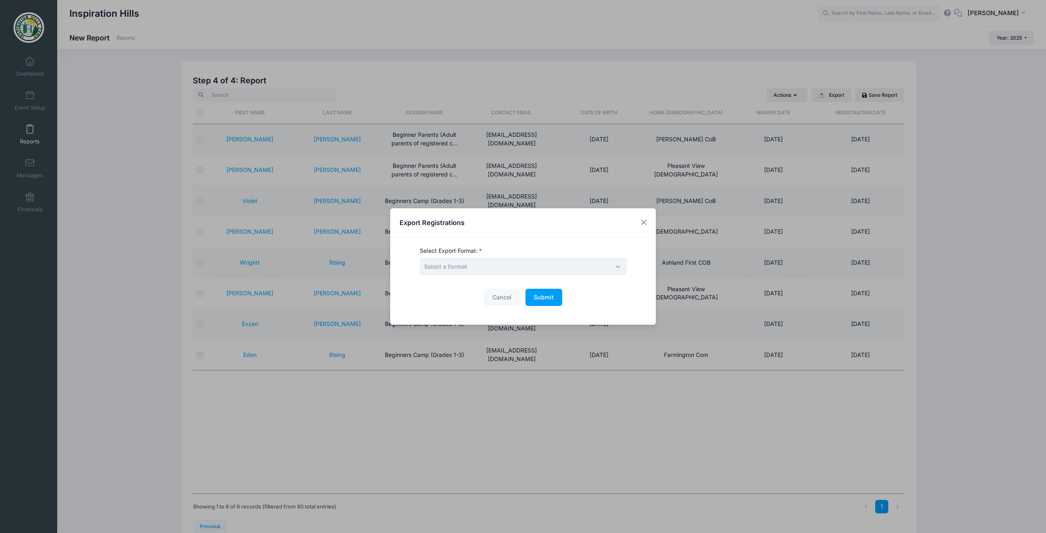
click at [470, 265] on span "Select a format" at bounding box center [523, 267] width 207 height 18
select select "print"
click at [542, 298] on span "Submit" at bounding box center [543, 297] width 20 height 7
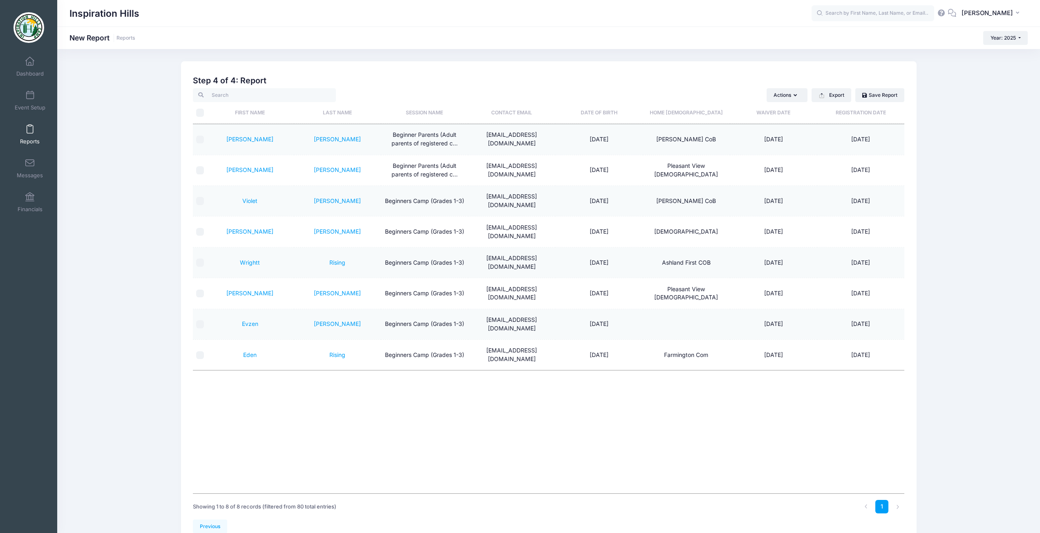
click at [30, 129] on span at bounding box center [30, 129] width 0 height 9
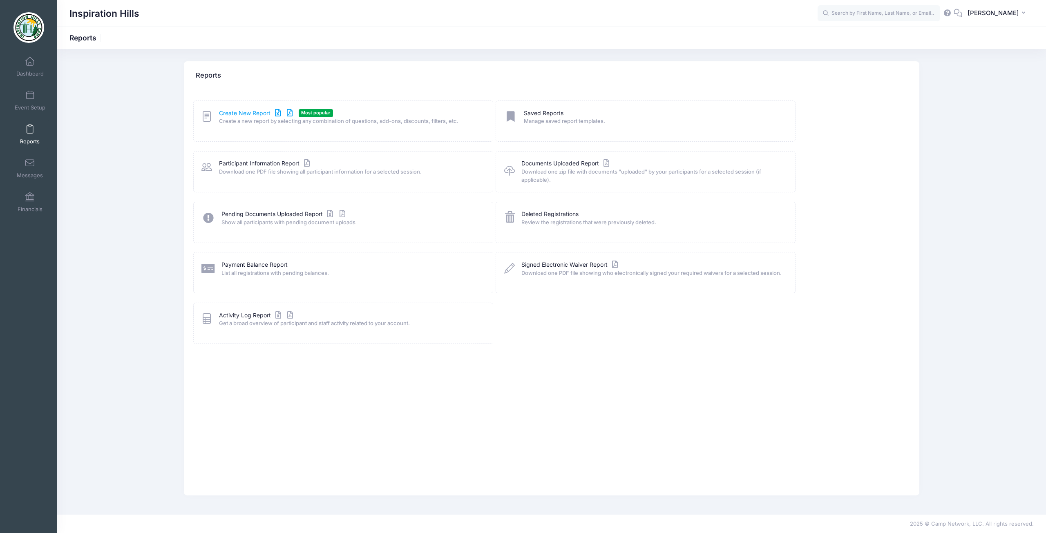
click at [241, 114] on link "Create New Report" at bounding box center [257, 113] width 76 height 9
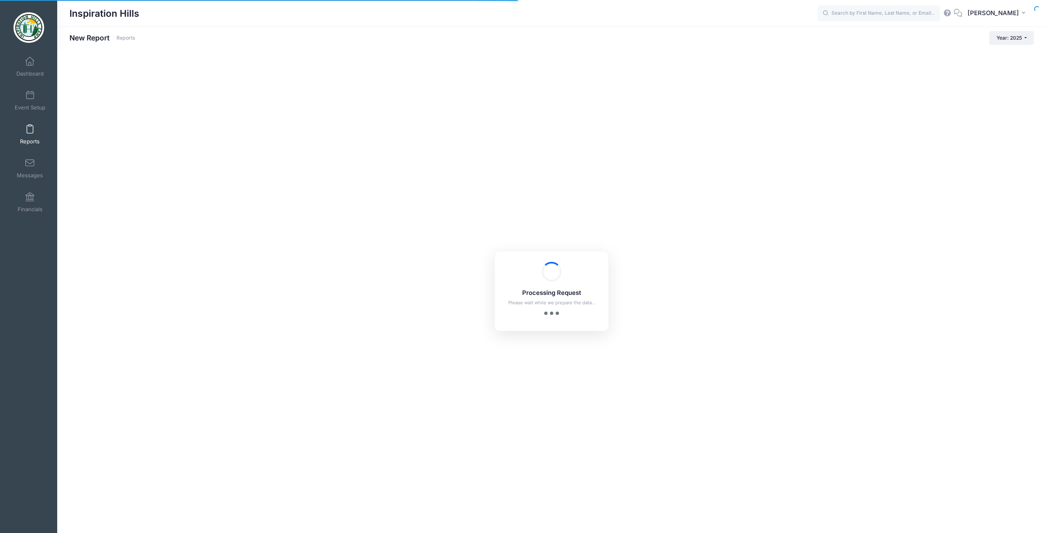
checkbox input "true"
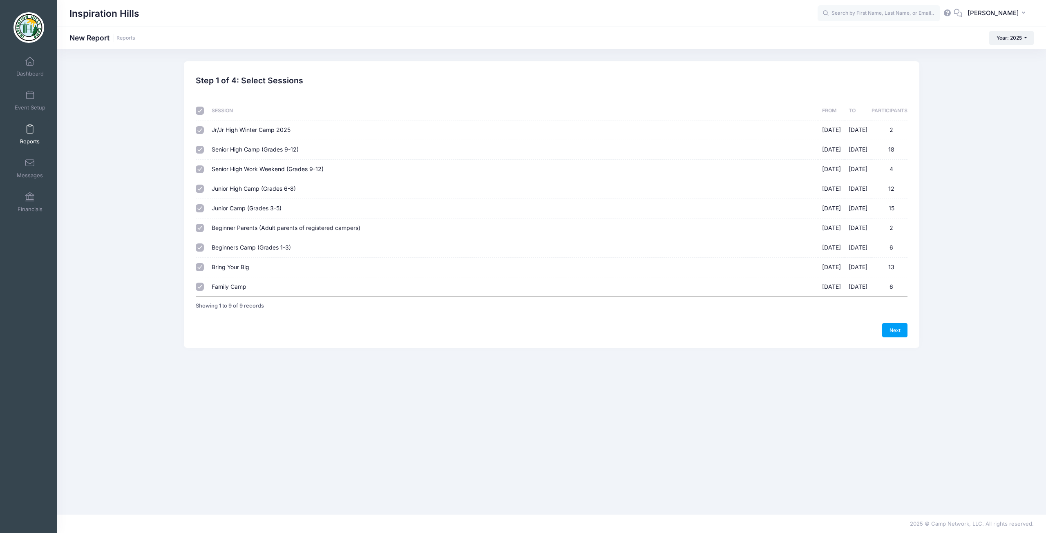
click at [201, 113] on input "checkbox" at bounding box center [200, 111] width 8 height 8
checkbox input "false"
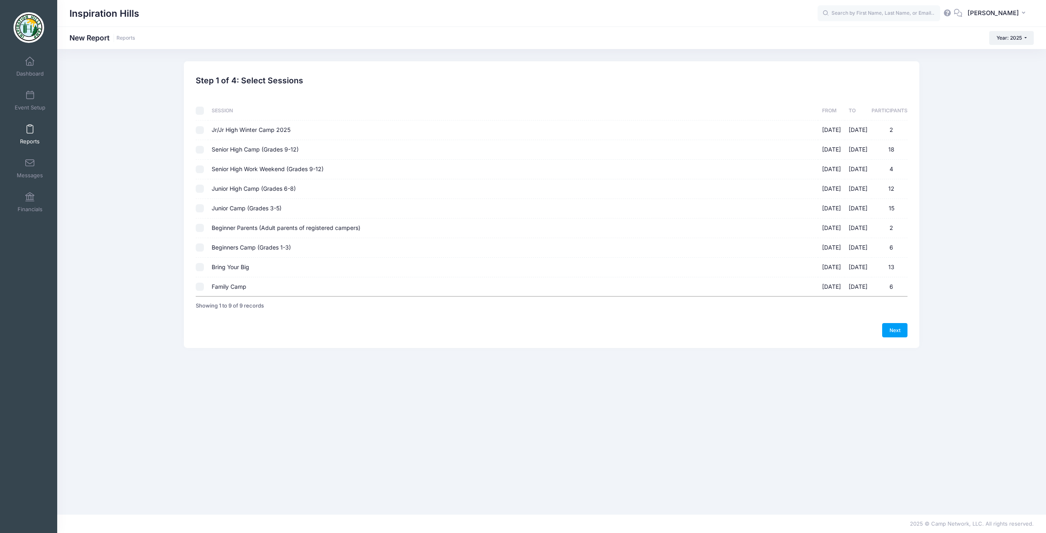
checkbox input "false"
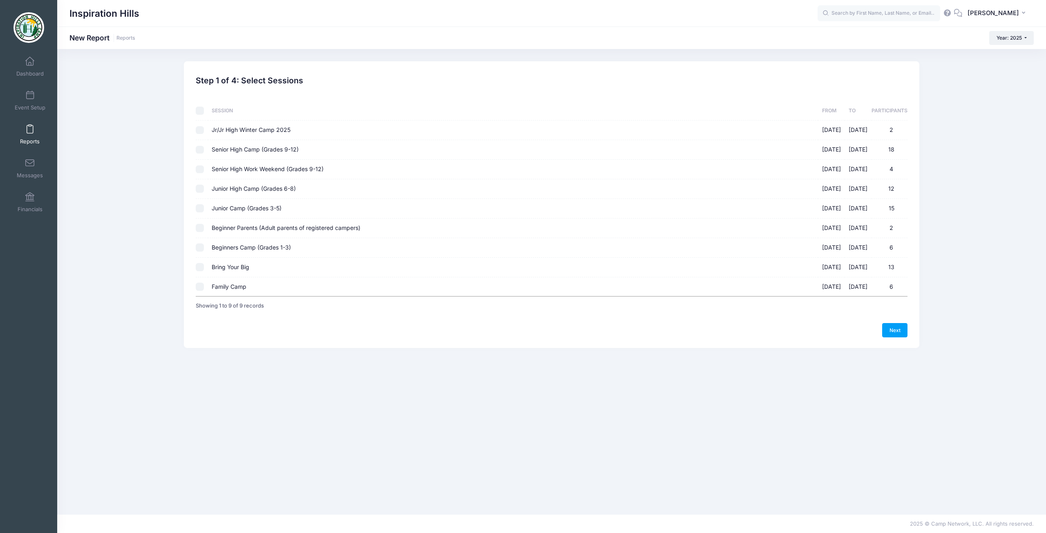
checkbox input "false"
click at [201, 267] on input "Bring Your Big [DATE] - [DATE] 13" at bounding box center [200, 267] width 8 height 8
checkbox input "true"
click at [901, 332] on link "Next" at bounding box center [894, 330] width 25 height 14
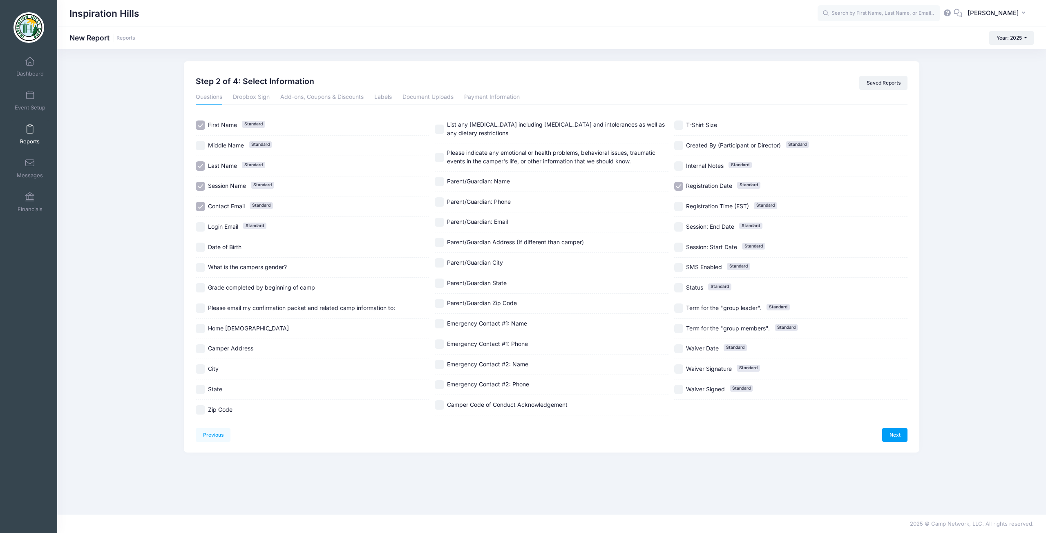
click at [678, 186] on input "Registration Date Standard" at bounding box center [678, 186] width 9 height 9
checkbox input "false"
click at [196, 329] on input "Home [DEMOGRAPHIC_DATA]" at bounding box center [200, 328] width 9 height 9
checkbox input "true"
click at [898, 434] on link "Next" at bounding box center [894, 435] width 25 height 14
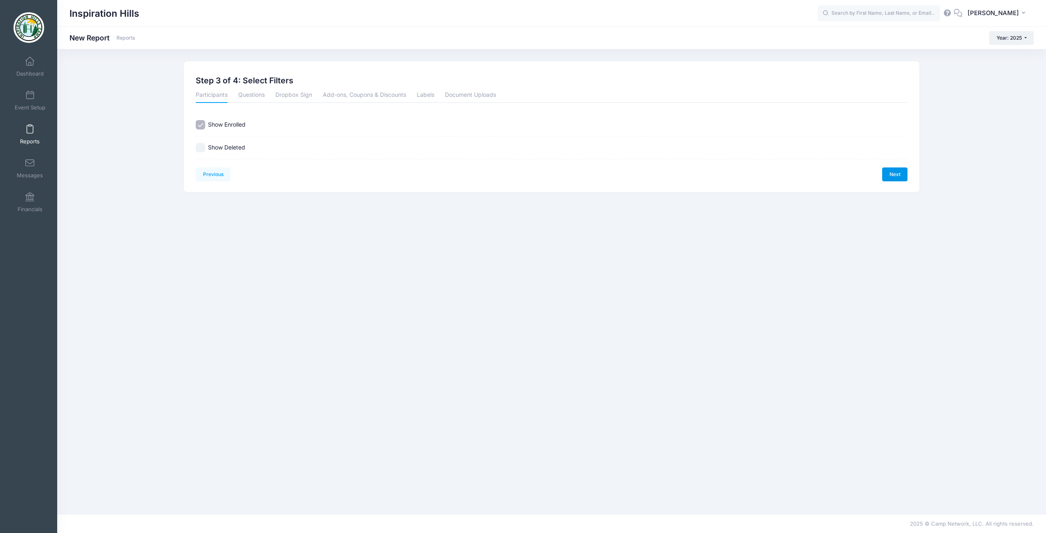
click at [884, 177] on link "Next" at bounding box center [894, 174] width 25 height 14
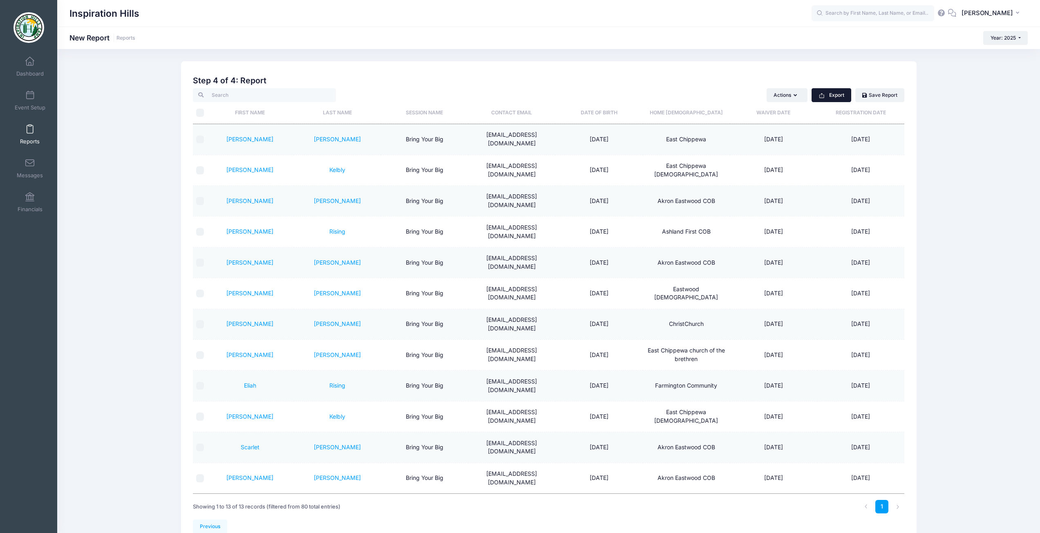
click at [834, 97] on button "Export" at bounding box center [831, 95] width 40 height 14
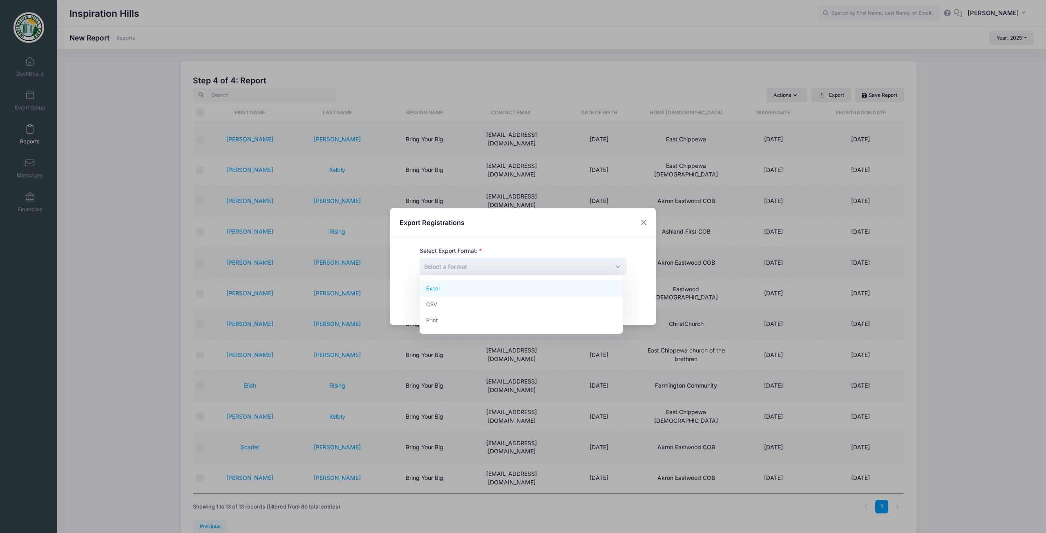
click at [496, 270] on span "Select a format" at bounding box center [523, 267] width 207 height 18
select select "print"
click at [537, 301] on button "Submit Please wait..." at bounding box center [543, 298] width 37 height 18
